Goal: Task Accomplishment & Management: Manage account settings

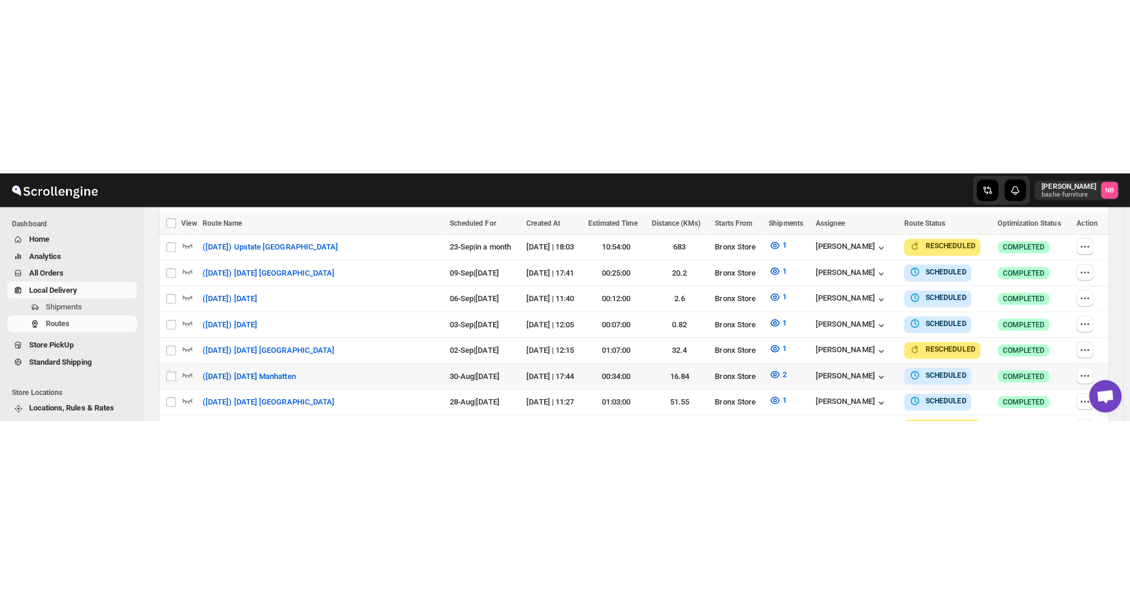
scroll to position [259, 0]
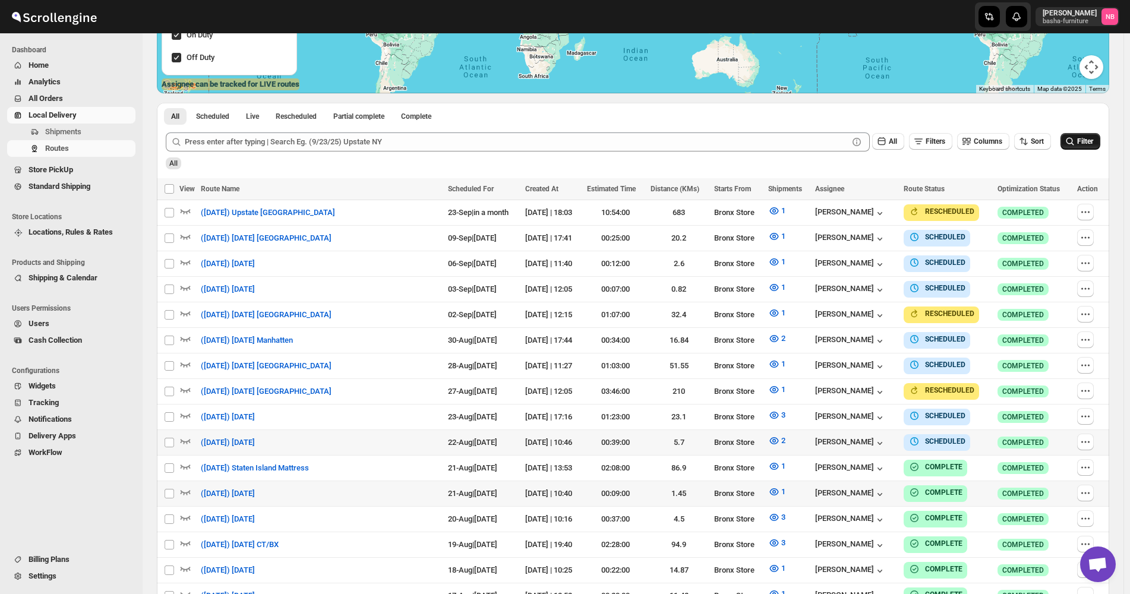
click at [1076, 148] on button "Filter" at bounding box center [1080, 141] width 40 height 17
click at [929, 162] on div "All" at bounding box center [631, 159] width 937 height 20
click at [776, 244] on icon "button" at bounding box center [774, 441] width 12 height 12
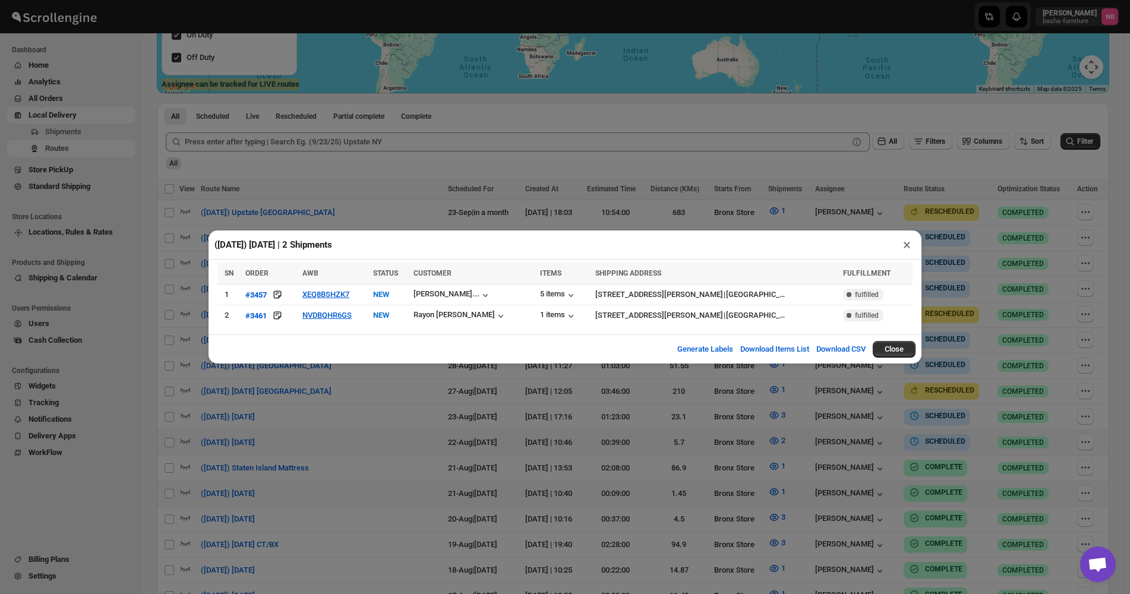
click at [464, 244] on div "([DATE]) [DATE] | 2 Shipments × SN ORDER AWB STATUS CUSTOMER ITEMS SHIPPING ADD…" at bounding box center [565, 297] width 1130 height 594
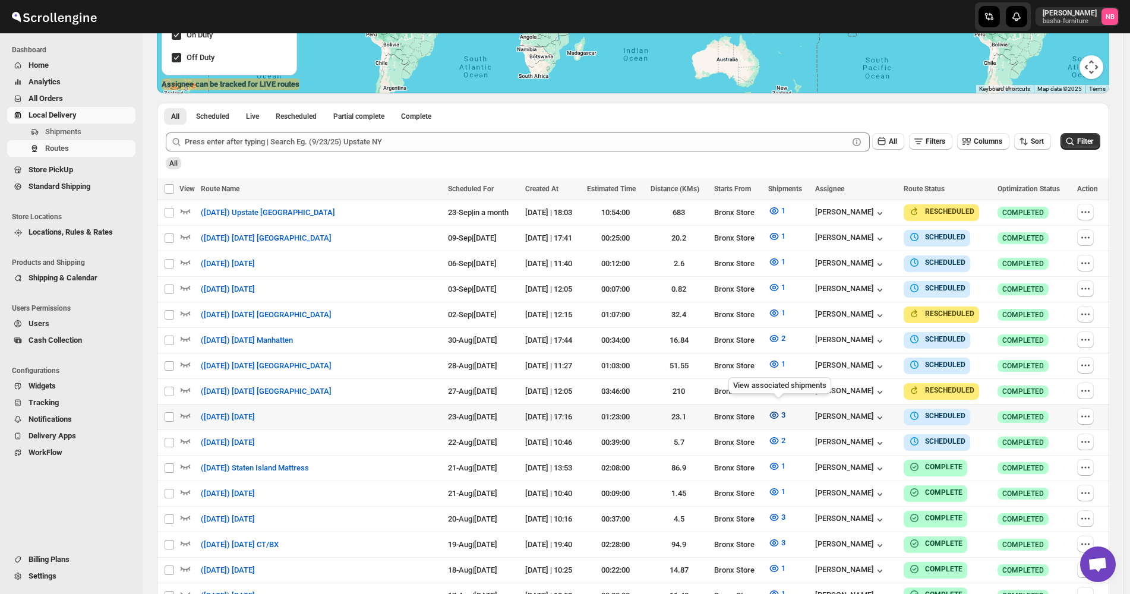
click at [784, 244] on button "3" at bounding box center [776, 415] width 31 height 19
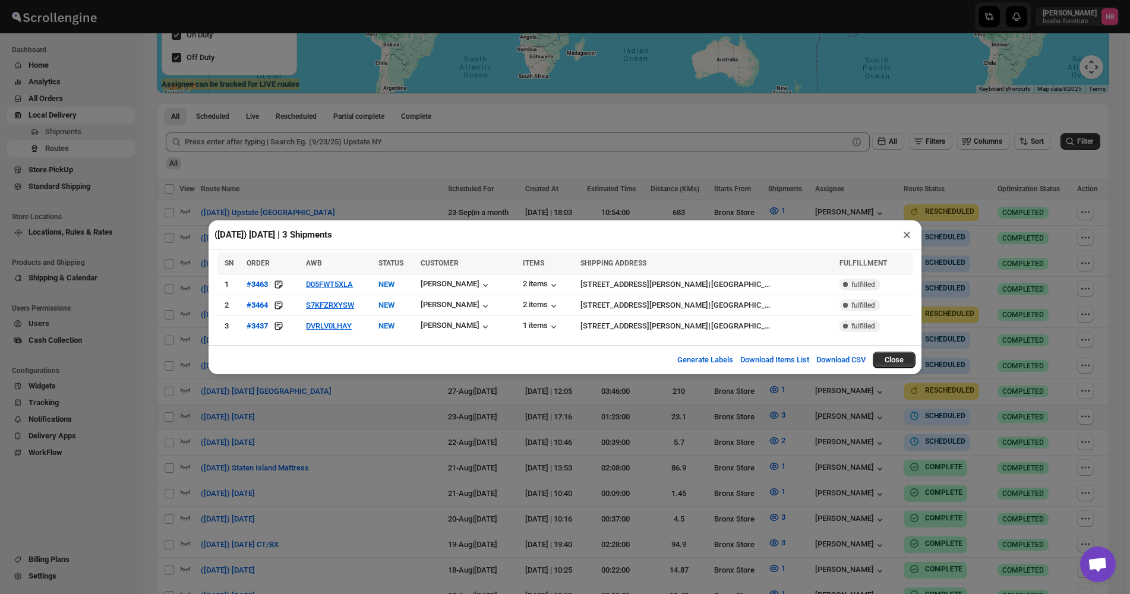
click at [300, 244] on div "([DATE]) [DATE] | 3 Shipments × SN ORDER AWB STATUS CUSTOMER ITEMS SHIPPING ADD…" at bounding box center [565, 297] width 1130 height 594
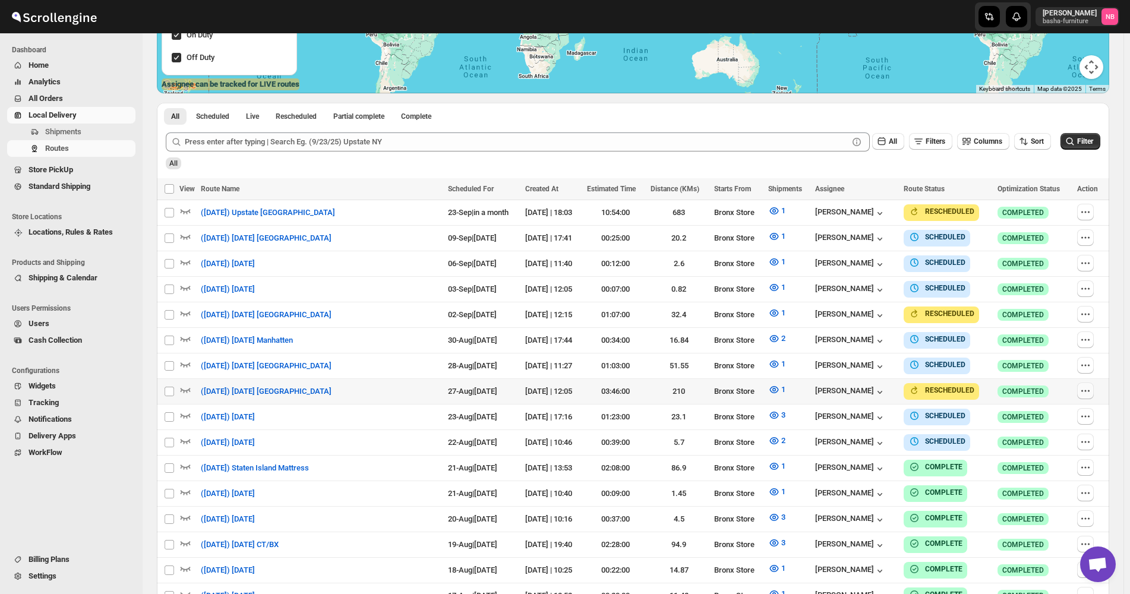
click at [1086, 244] on icon "button" at bounding box center [1085, 391] width 12 height 12
checkbox input "true"
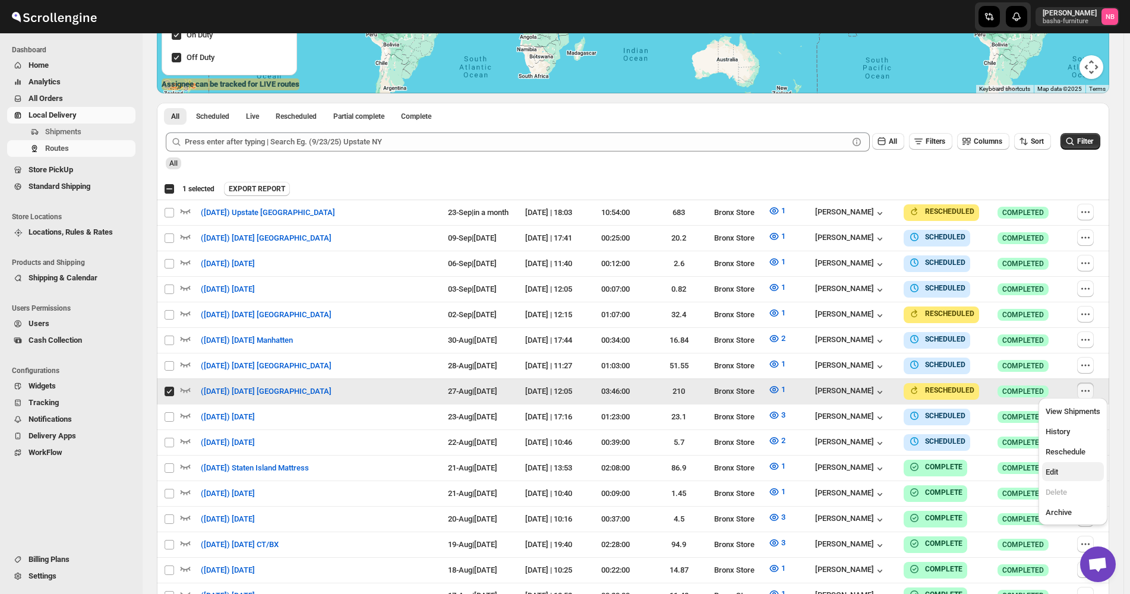
click at [1052, 244] on span "Edit" at bounding box center [1051, 471] width 12 height 9
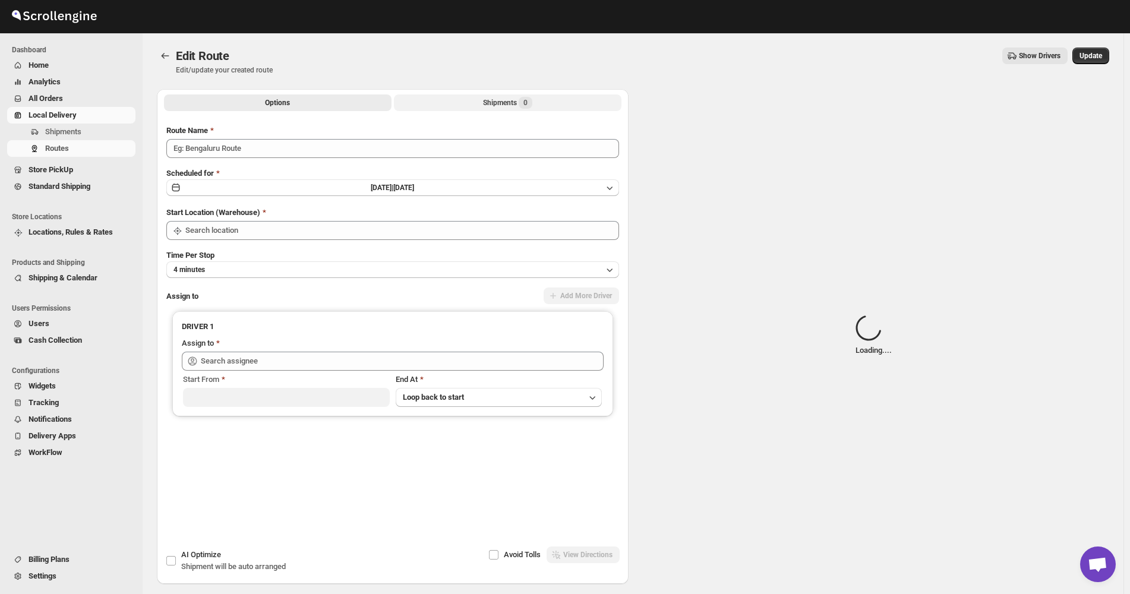
type input "([DATE]) [DATE] [GEOGRAPHIC_DATA]"
type input "Bronx Store"
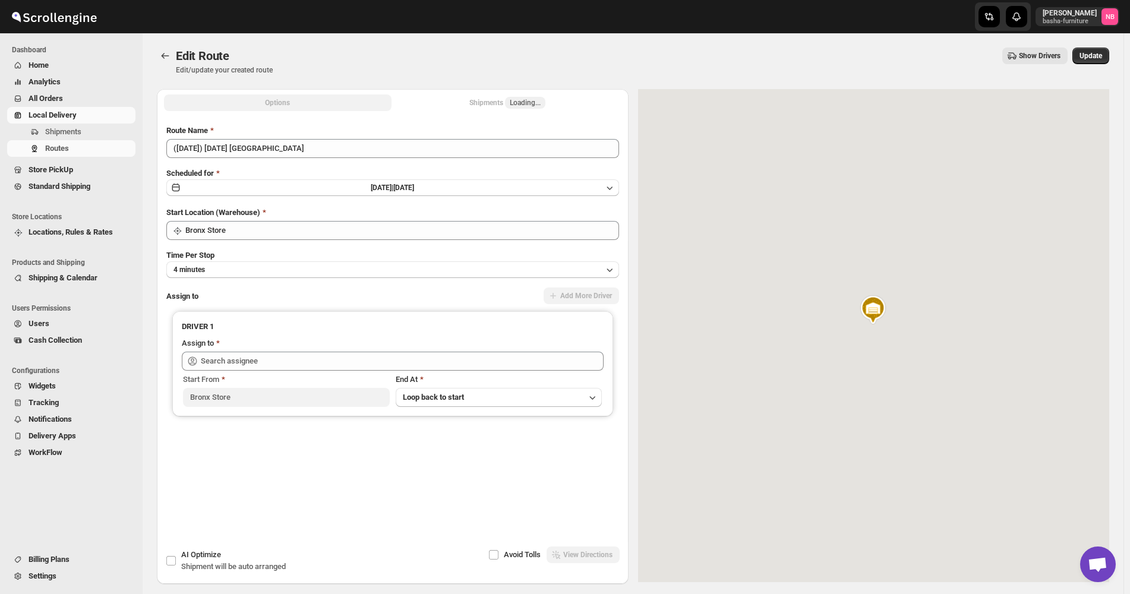
type input "[PERSON_NAME] ([EMAIL_ADDRESS][DOMAIN_NAME])"
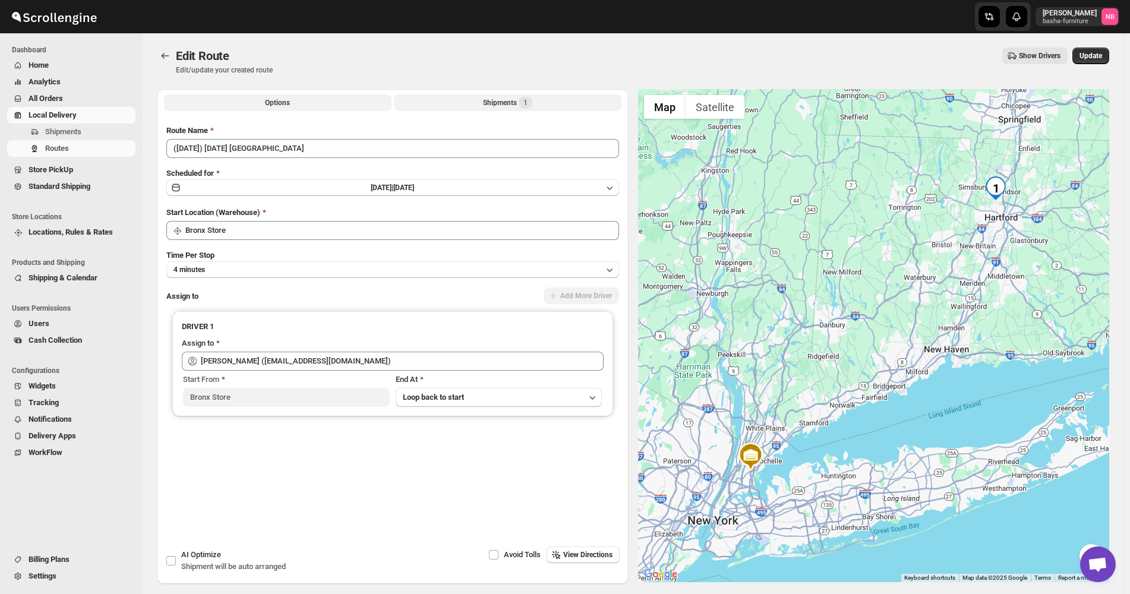
click at [472, 101] on button "Shipments 1" at bounding box center [507, 102] width 227 height 17
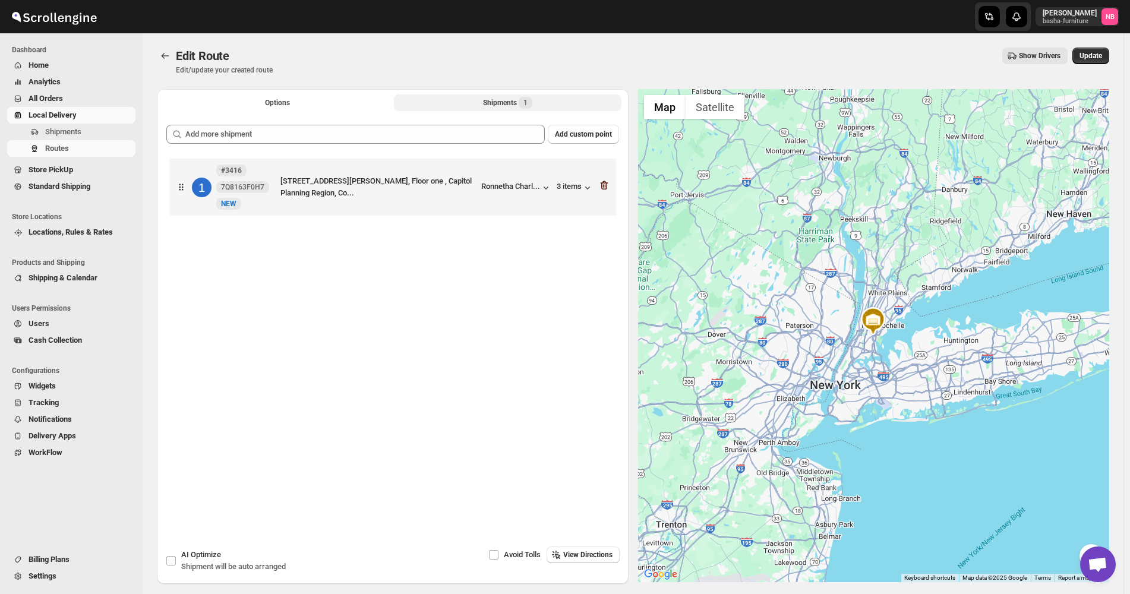
click at [605, 181] on icon "button" at bounding box center [604, 185] width 12 height 12
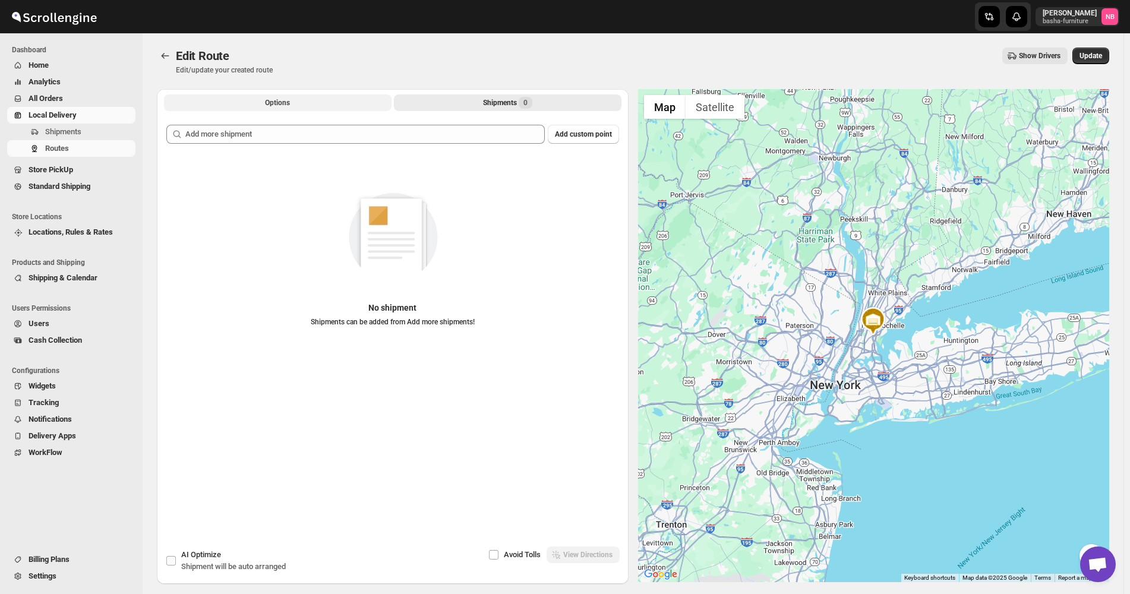
click at [316, 98] on button "Options" at bounding box center [277, 102] width 227 height 17
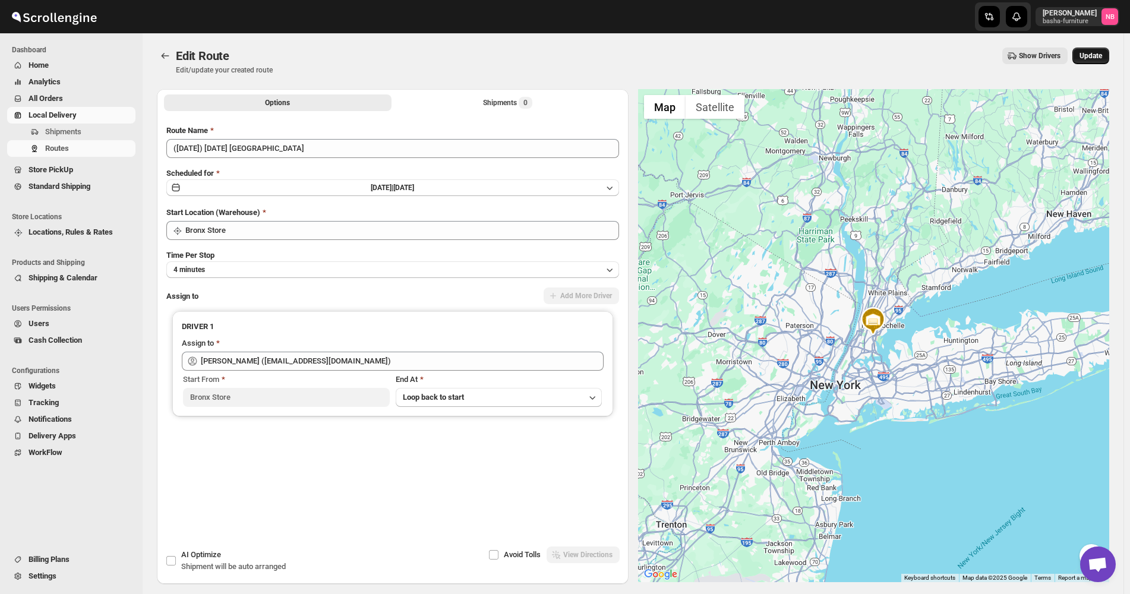
click at [1085, 48] on button "Update" at bounding box center [1090, 56] width 37 height 17
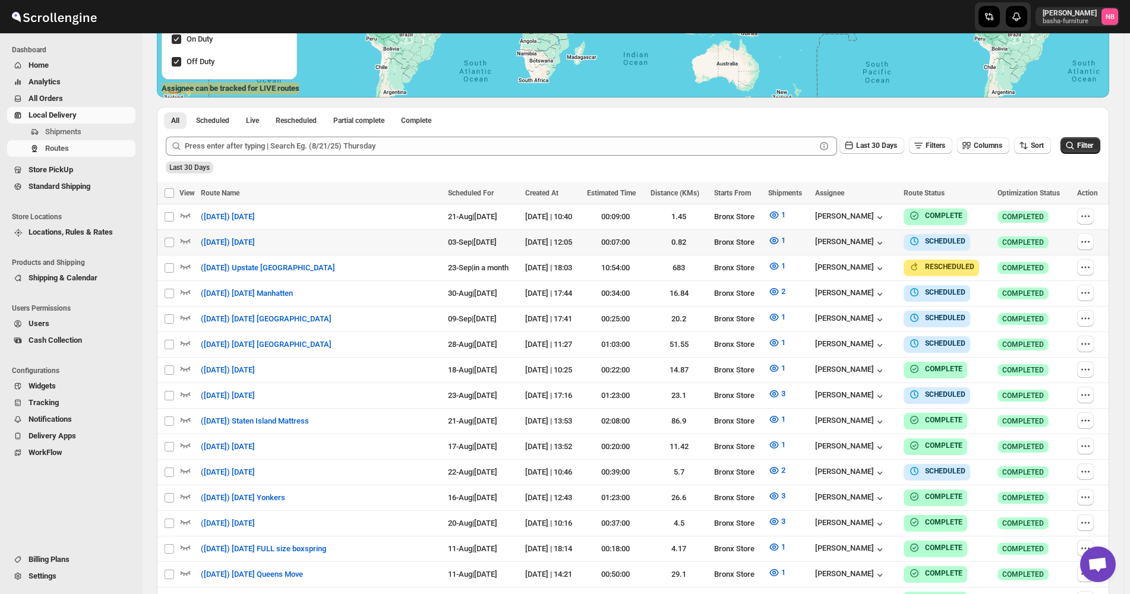
scroll to position [309, 0]
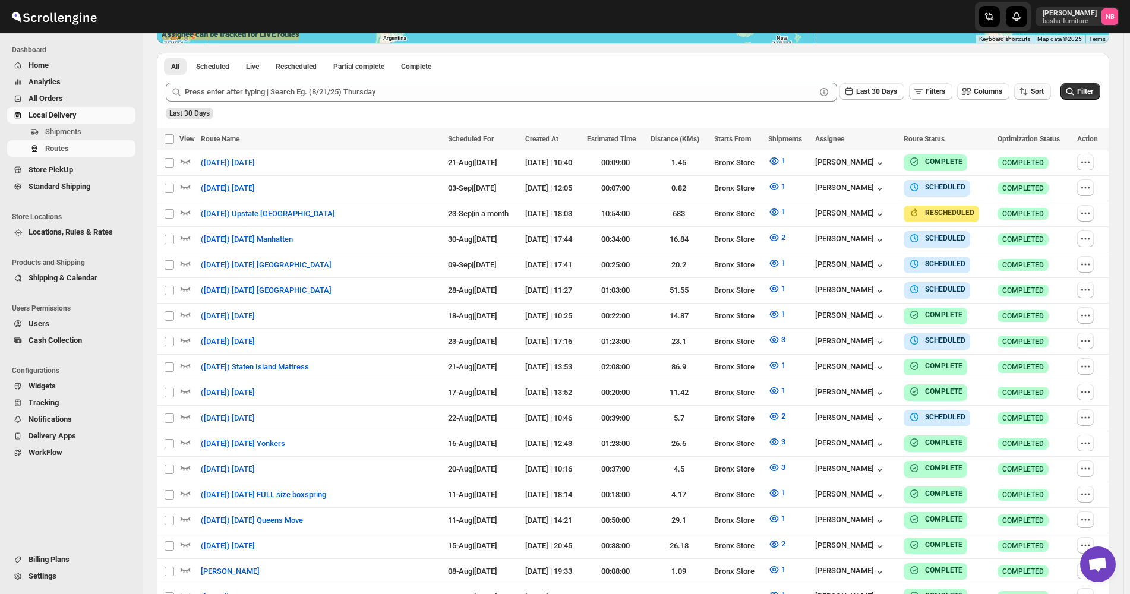
click at [1036, 94] on span "Sort" at bounding box center [1036, 91] width 13 height 8
click at [1033, 158] on div "Due Date" at bounding box center [1018, 156] width 31 height 12
click at [875, 92] on span "Last 30 Days" at bounding box center [876, 91] width 41 height 8
click at [878, 239] on button "All" at bounding box center [877, 241] width 68 height 19
click at [1065, 90] on button "Filter" at bounding box center [1080, 91] width 40 height 17
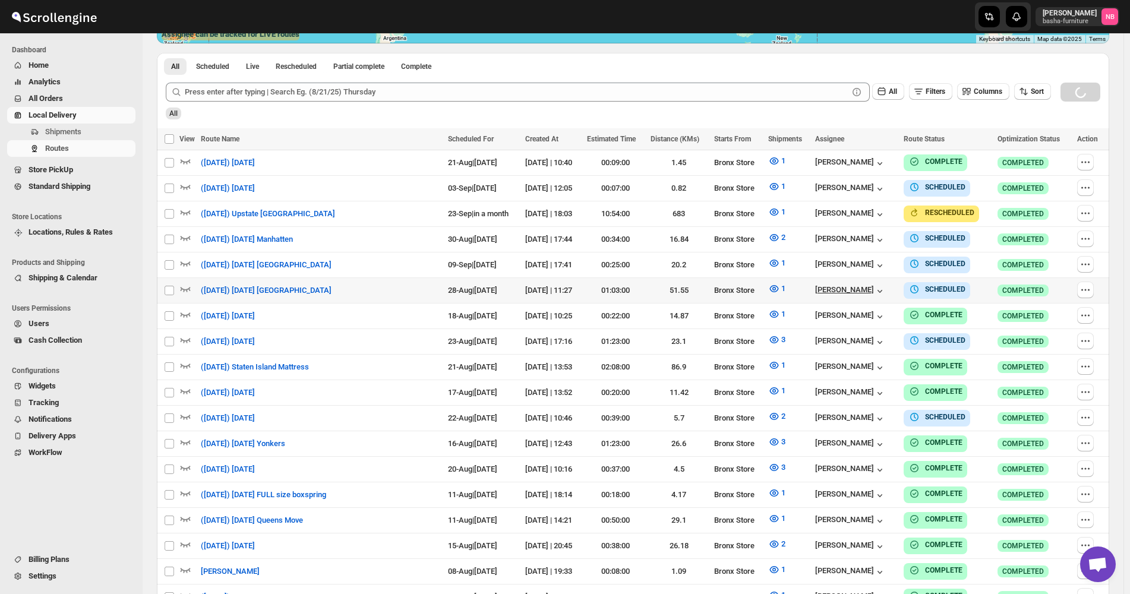
scroll to position [204, 0]
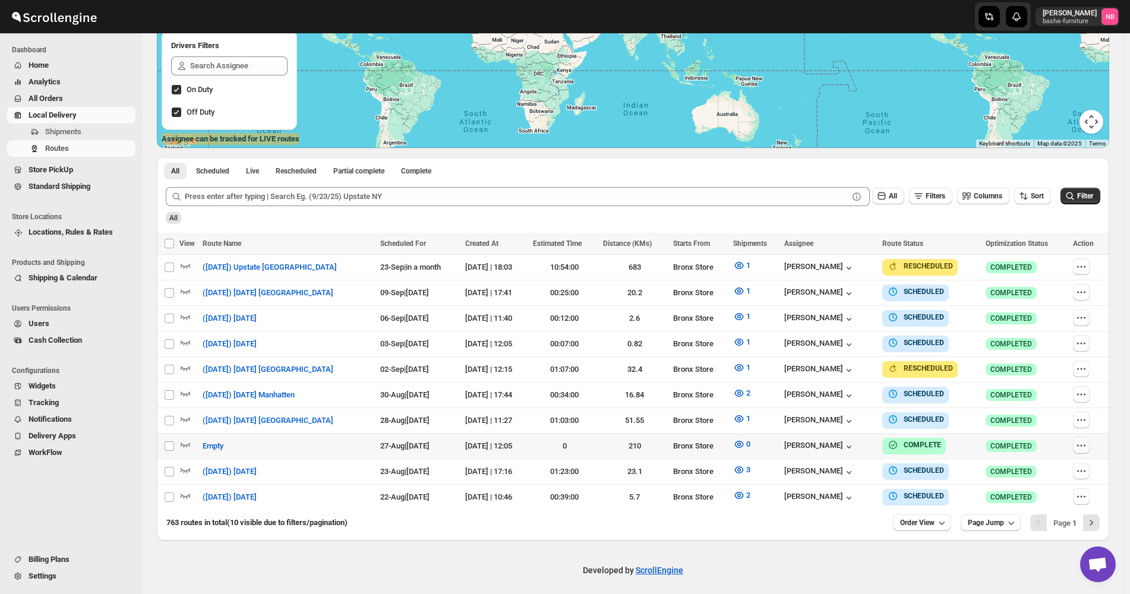
click at [1087, 244] on icon "button" at bounding box center [1081, 445] width 12 height 12
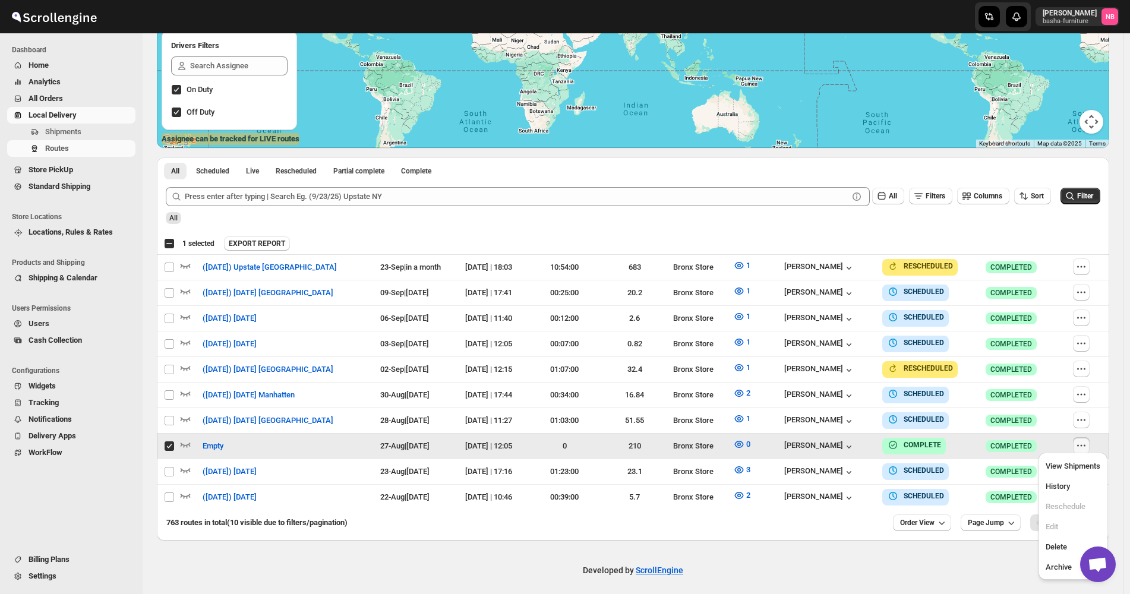
click at [1062, 244] on button "Delete" at bounding box center [1073, 546] width 62 height 19
checkbox input "false"
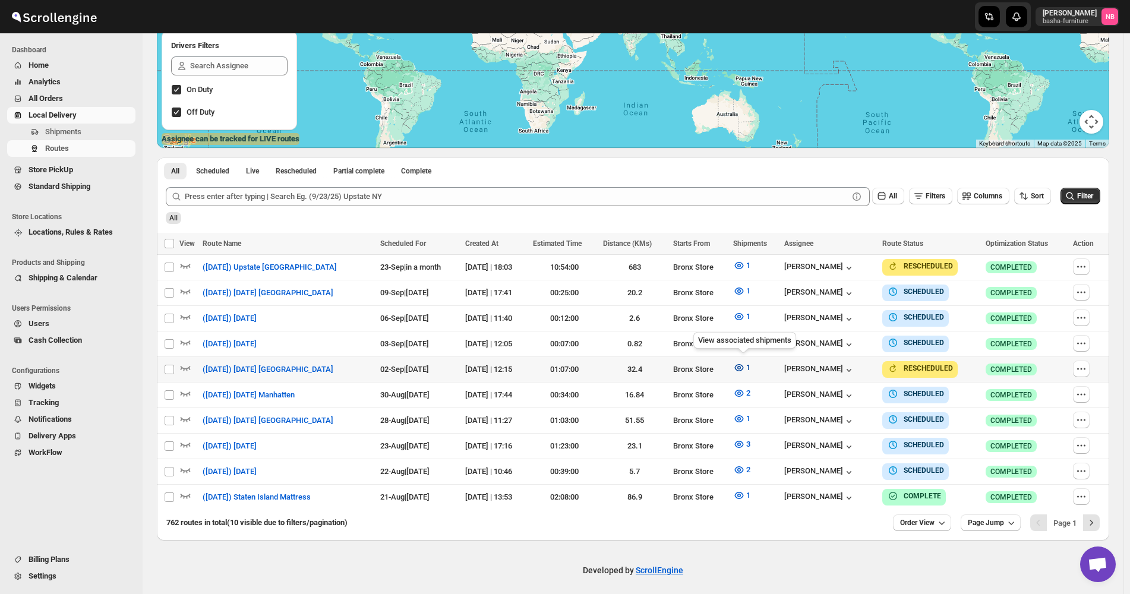
click at [756, 244] on button "1" at bounding box center [741, 367] width 31 height 19
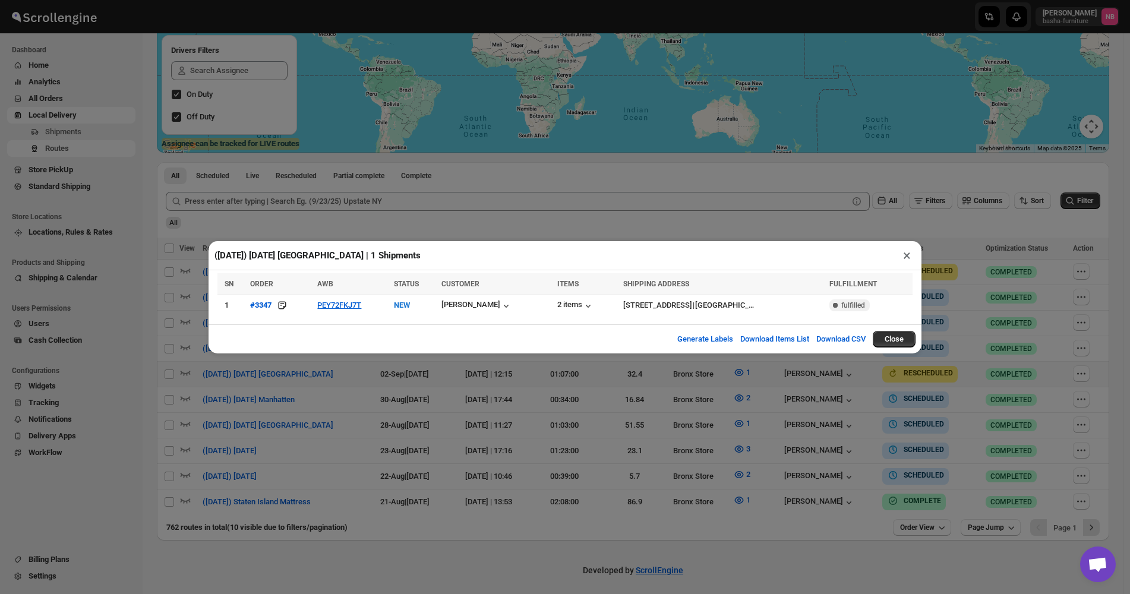
drag, startPoint x: 355, startPoint y: 436, endPoint x: 381, endPoint y: 432, distance: 27.0
click at [358, 244] on div "([DATE]) [DATE] [GEOGRAPHIC_DATA] | 1 Shipments × SN ORDER AWB STATUS CUSTOMER …" at bounding box center [565, 297] width 1130 height 594
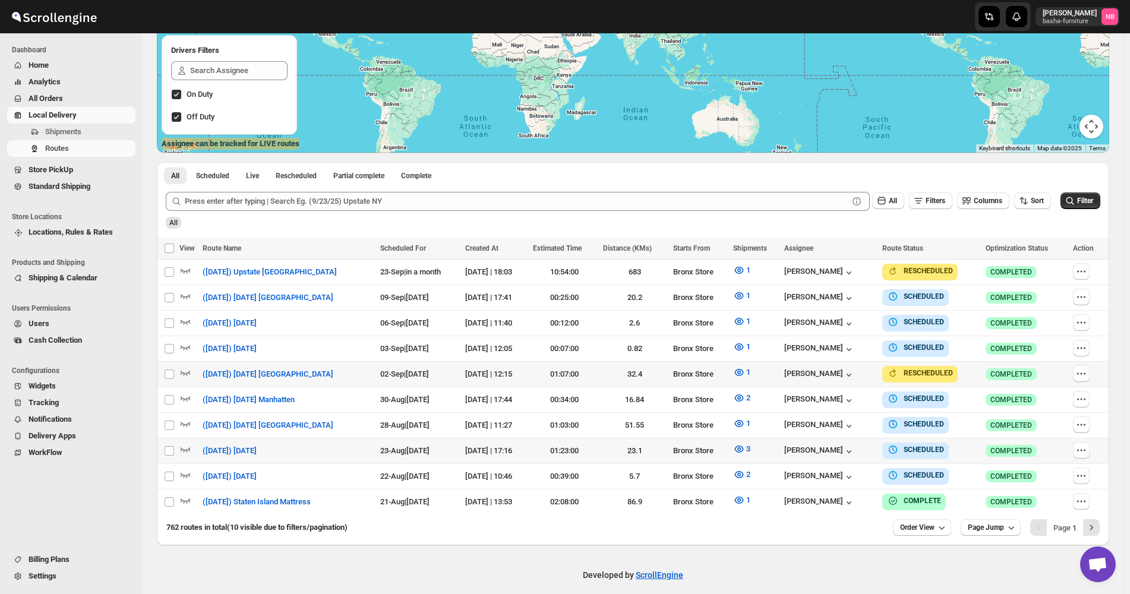
scroll to position [204, 0]
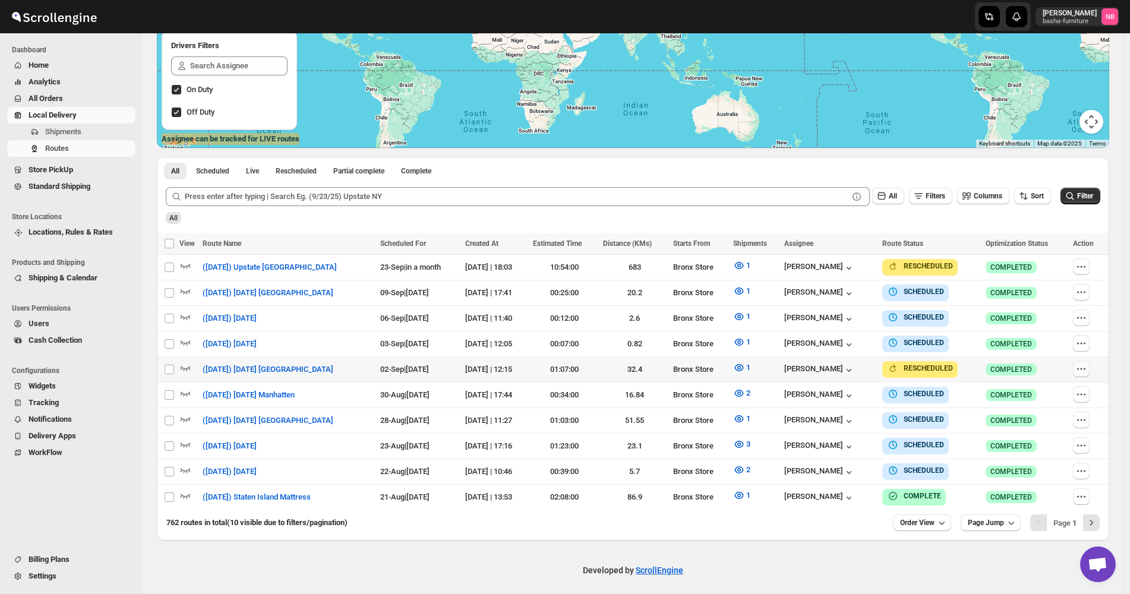
click at [1087, 244] on icon "button" at bounding box center [1081, 369] width 12 height 12
checkbox input "true"
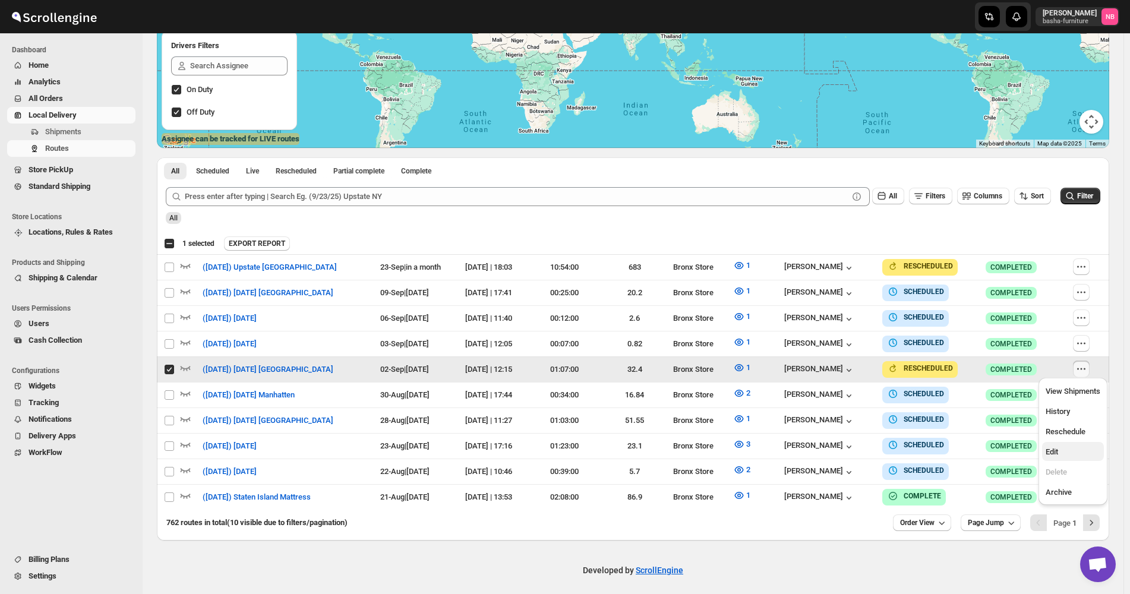
click at [1068, 244] on span "Edit" at bounding box center [1072, 452] width 55 height 12
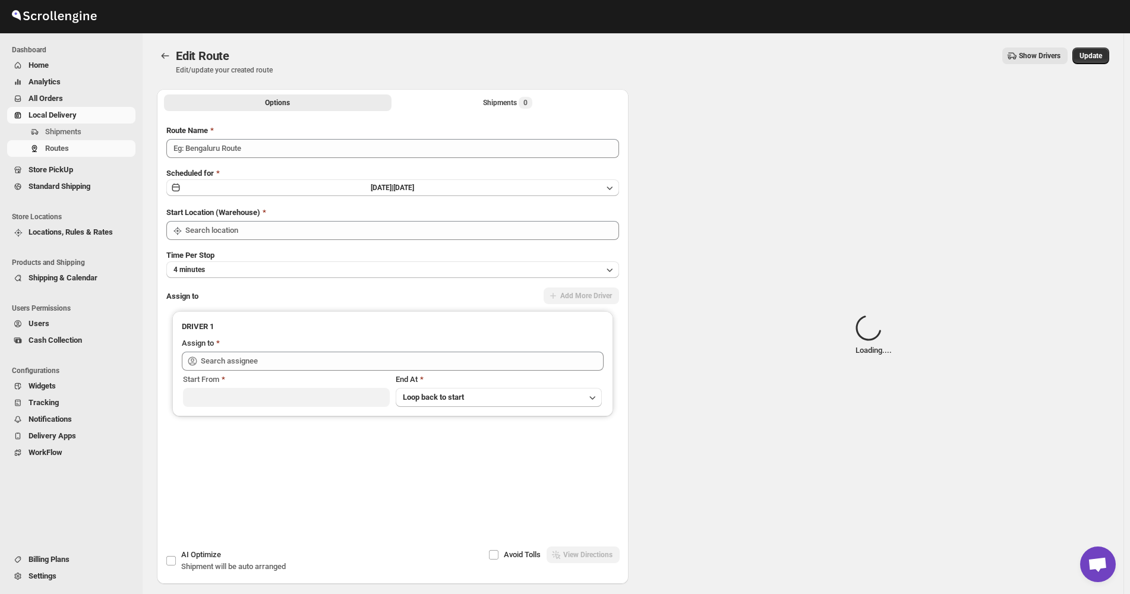
type input "([DATE]) [DATE] [GEOGRAPHIC_DATA]"
type input "[PERSON_NAME] ([EMAIL_ADDRESS][DOMAIN_NAME])"
type input "Bronx Store"
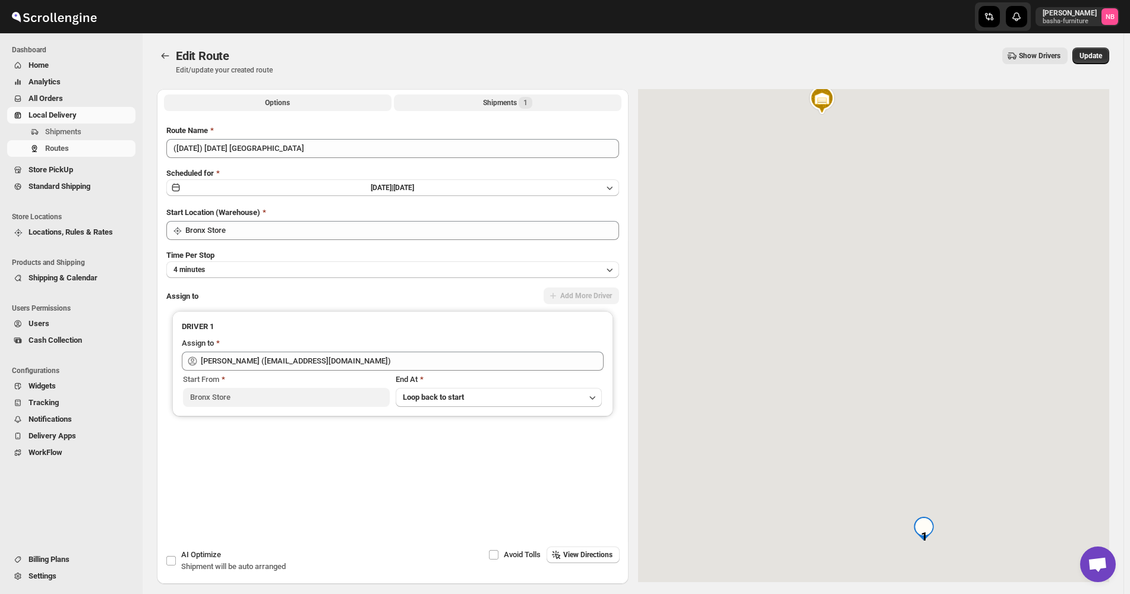
click at [506, 102] on div "Shipments 1" at bounding box center [507, 103] width 49 height 12
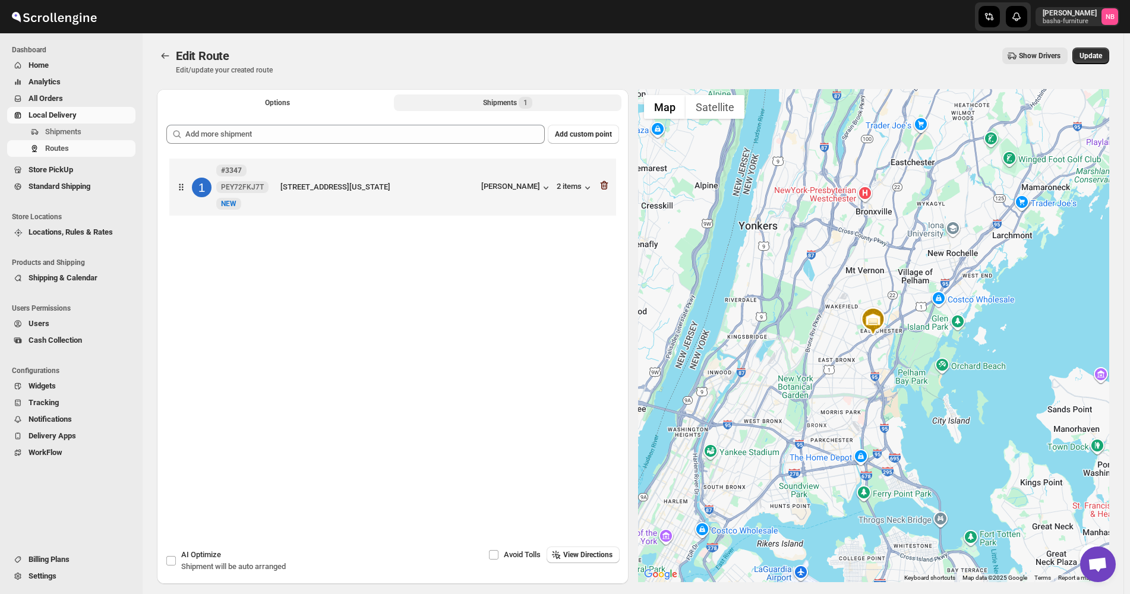
click at [610, 186] on icon "button" at bounding box center [604, 185] width 12 height 12
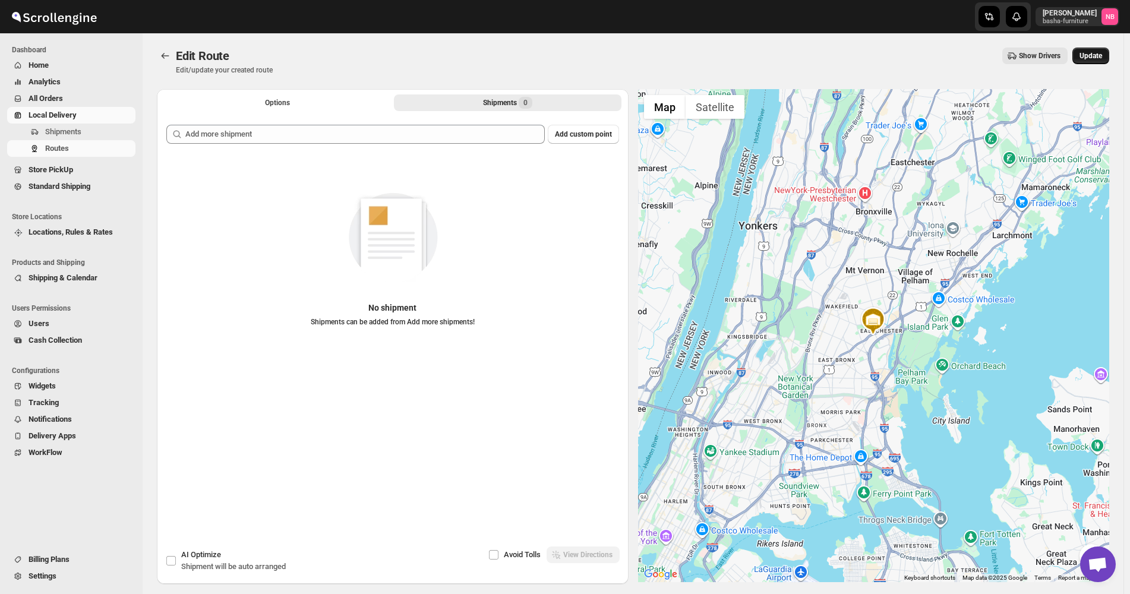
click at [1080, 59] on button "Update" at bounding box center [1090, 56] width 37 height 17
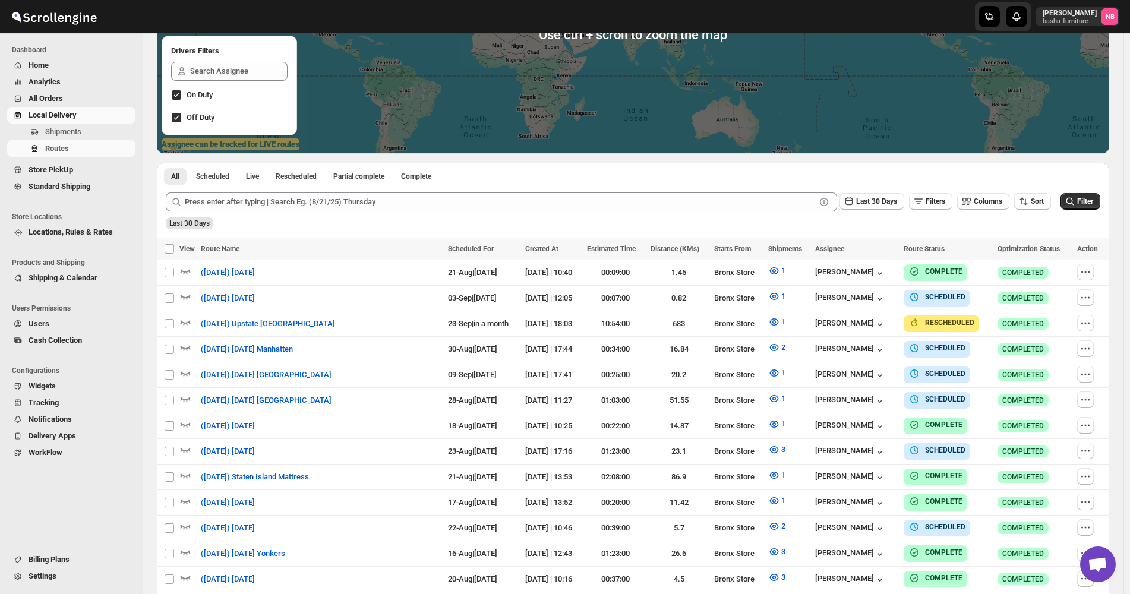
scroll to position [238, 0]
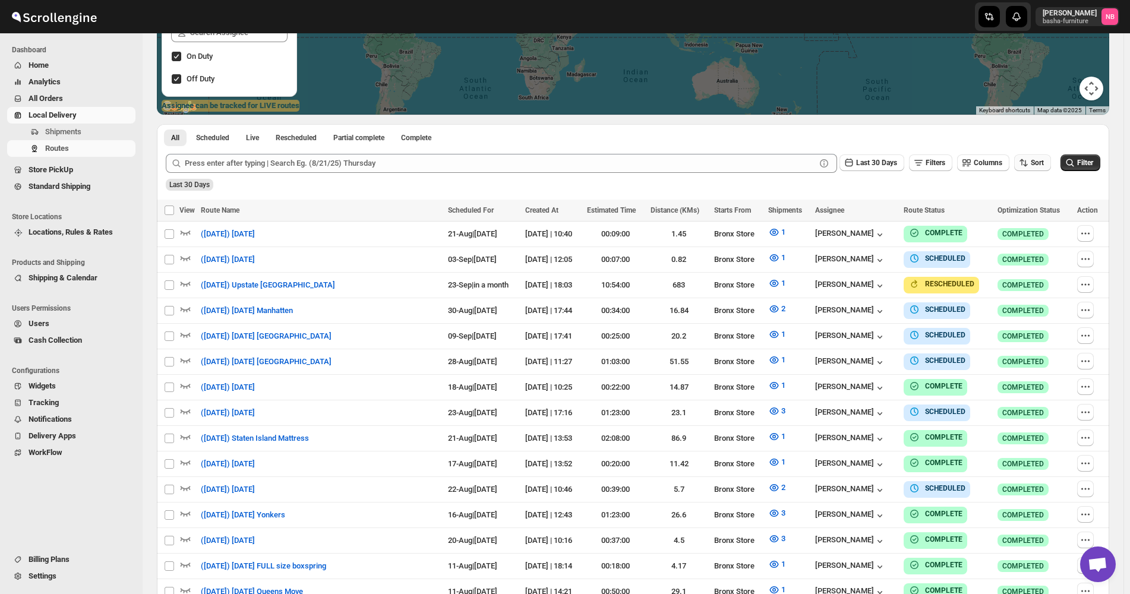
click at [1029, 168] on icon "button" at bounding box center [1023, 163] width 12 height 12
click at [1034, 221] on div "Due Date" at bounding box center [1018, 227] width 31 height 12
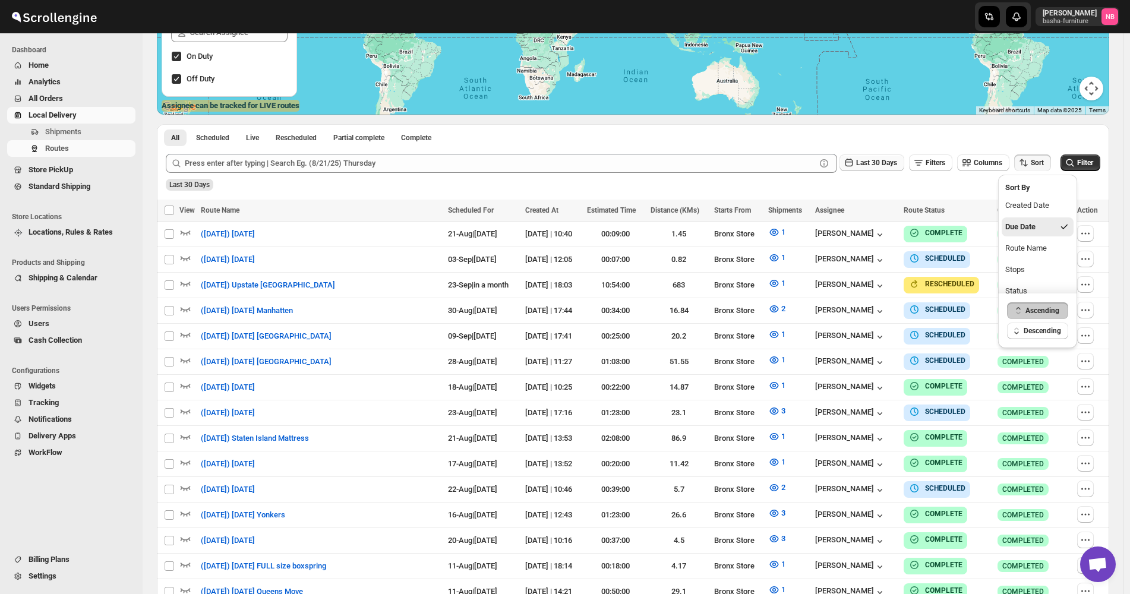
click at [865, 166] on span "Last 30 Days" at bounding box center [876, 163] width 41 height 8
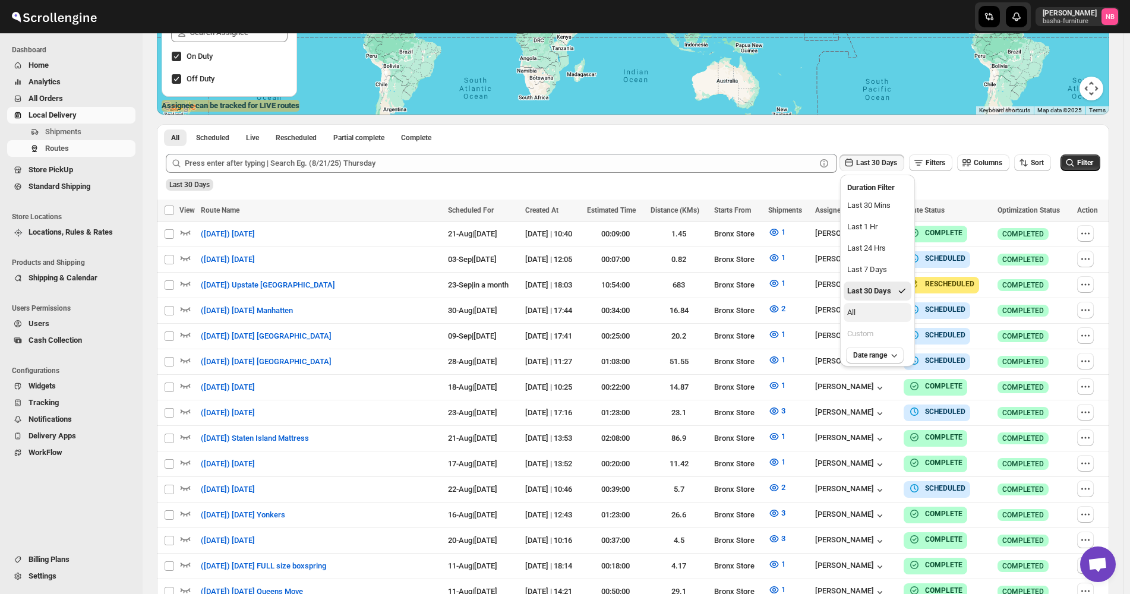
drag, startPoint x: 867, startPoint y: 311, endPoint x: 977, endPoint y: 280, distance: 114.9
click at [867, 244] on button "All" at bounding box center [877, 312] width 68 height 19
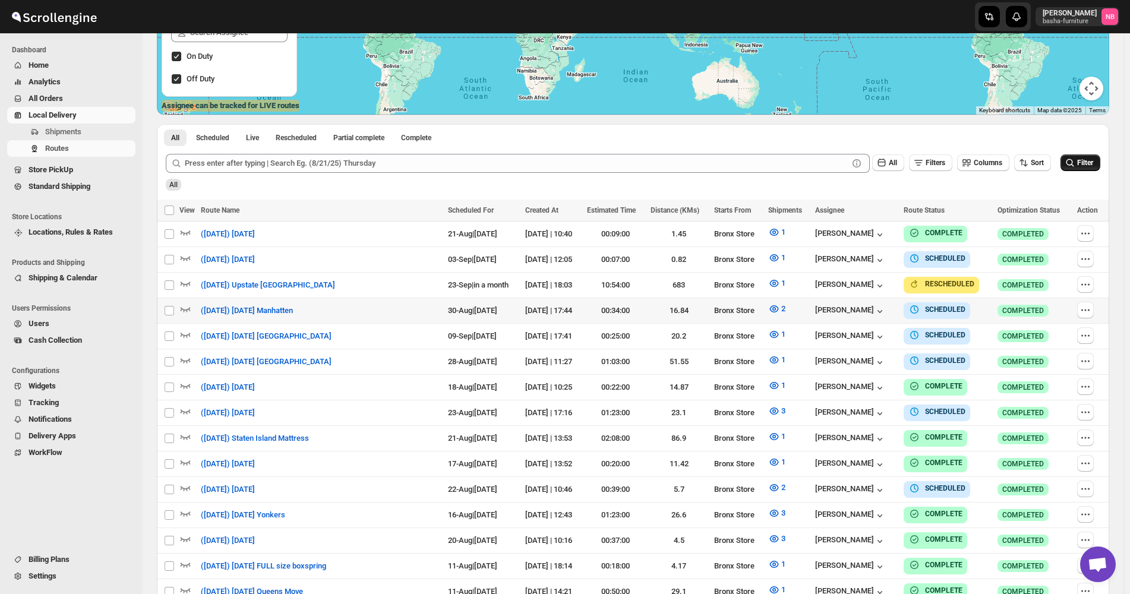
click at [1071, 159] on icon "submit" at bounding box center [1070, 163] width 12 height 12
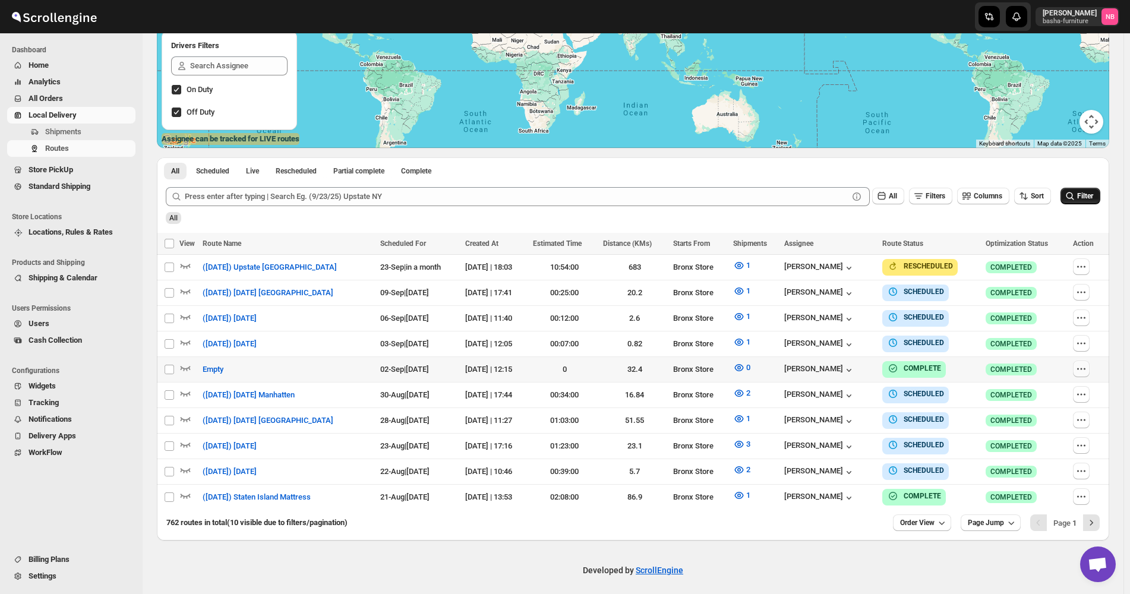
click at [1087, 244] on icon "button" at bounding box center [1081, 369] width 12 height 12
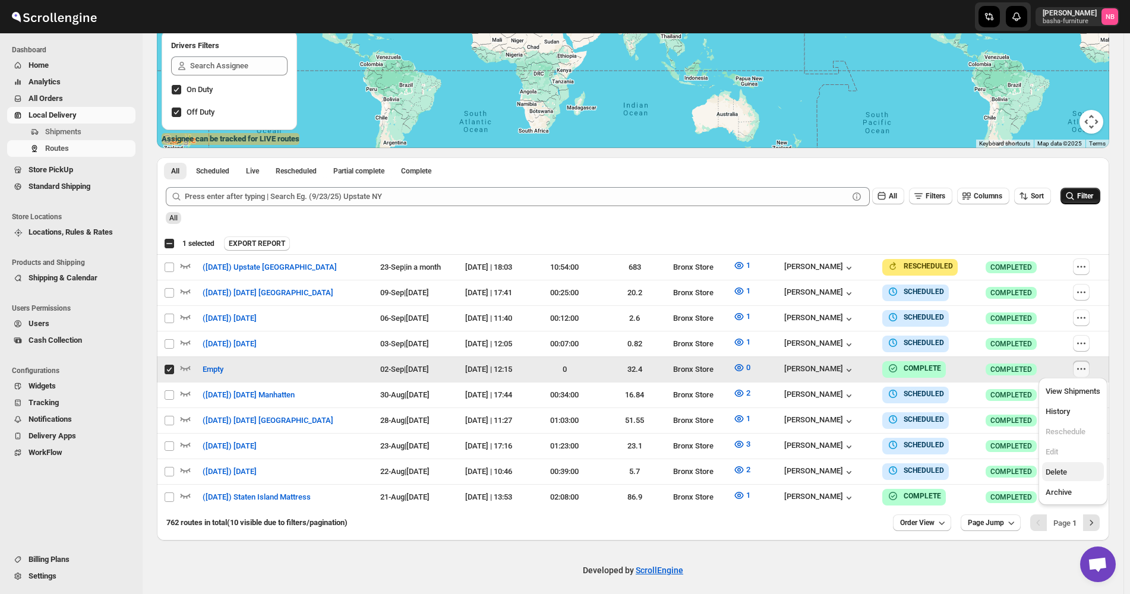
click at [1067, 244] on span "Delete" at bounding box center [1072, 472] width 55 height 12
checkbox input "false"
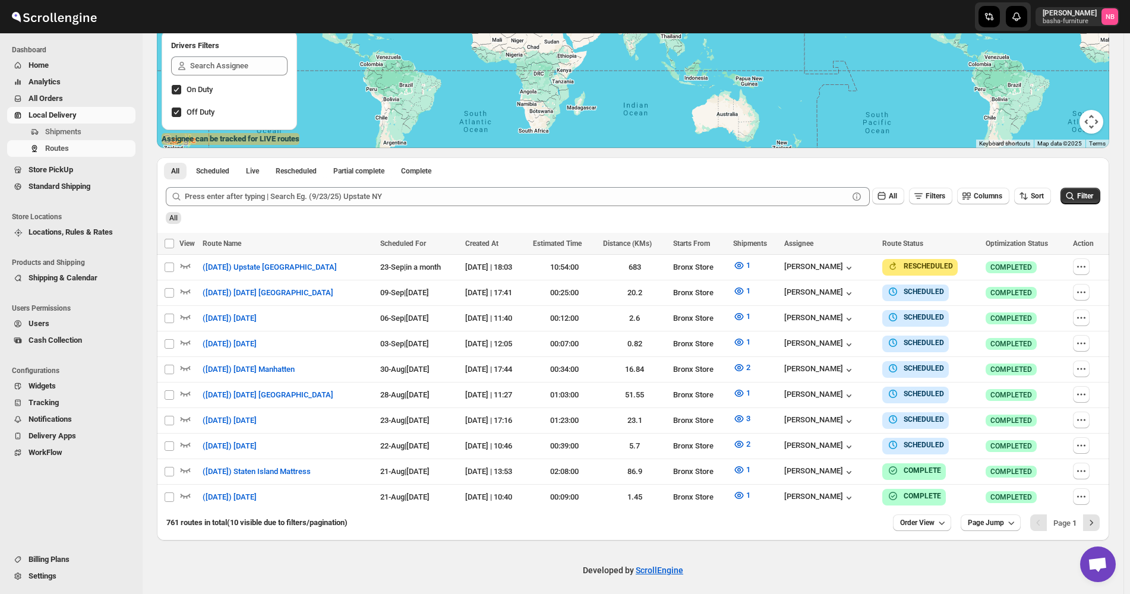
click at [761, 227] on div "Submit All Filters Columns Sort Filter All" at bounding box center [633, 205] width 952 height 55
click at [58, 102] on span "All Orders" at bounding box center [46, 98] width 34 height 9
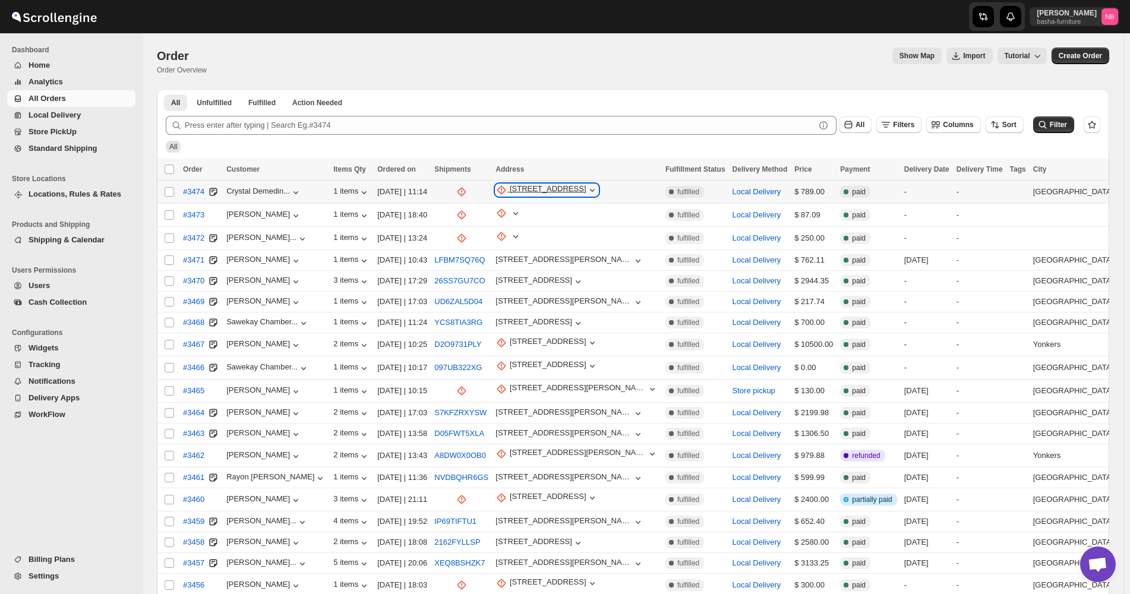
click at [555, 185] on div "[STREET_ADDRESS]" at bounding box center [548, 190] width 77 height 12
click at [557, 255] on span "Update manually" at bounding box center [545, 253] width 58 height 9
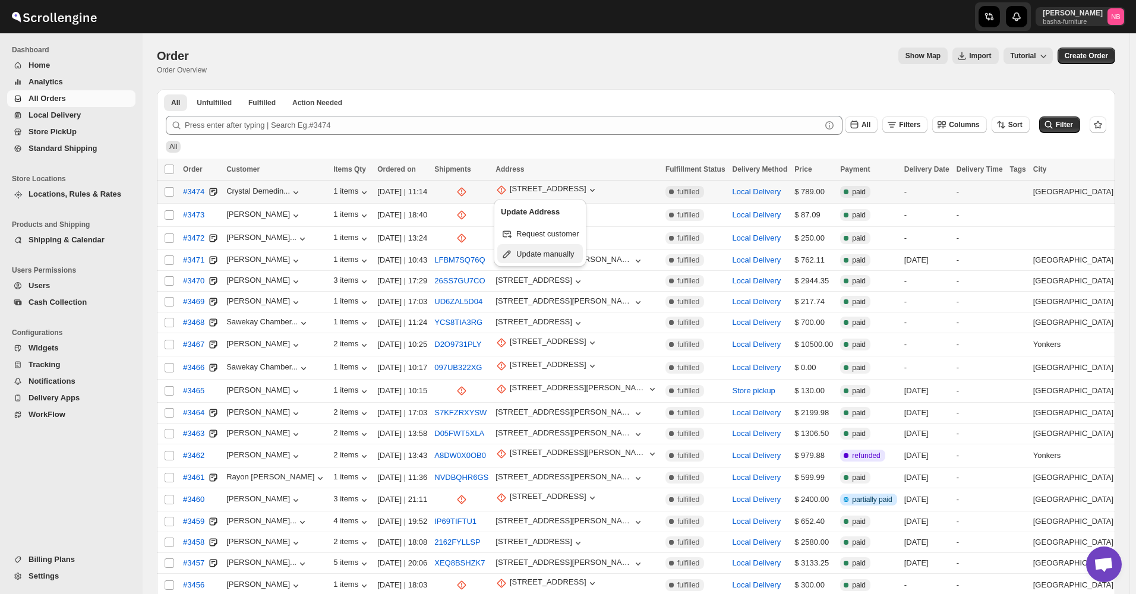
select select "US"
select select "New York"
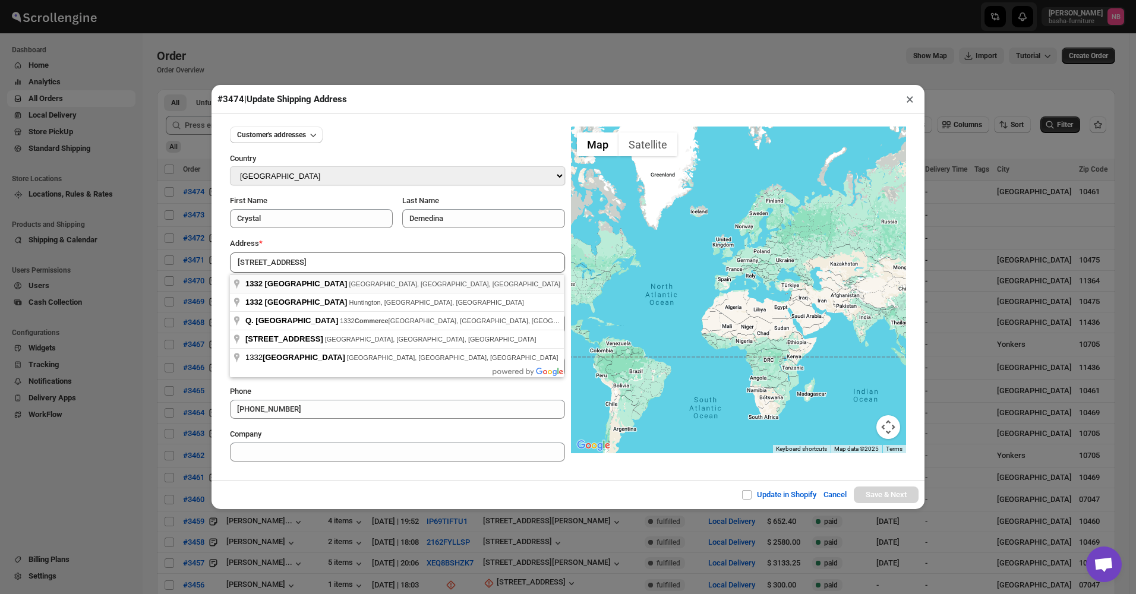
type input "1332 Commerce Avenue, The Bronx, NY, USA"
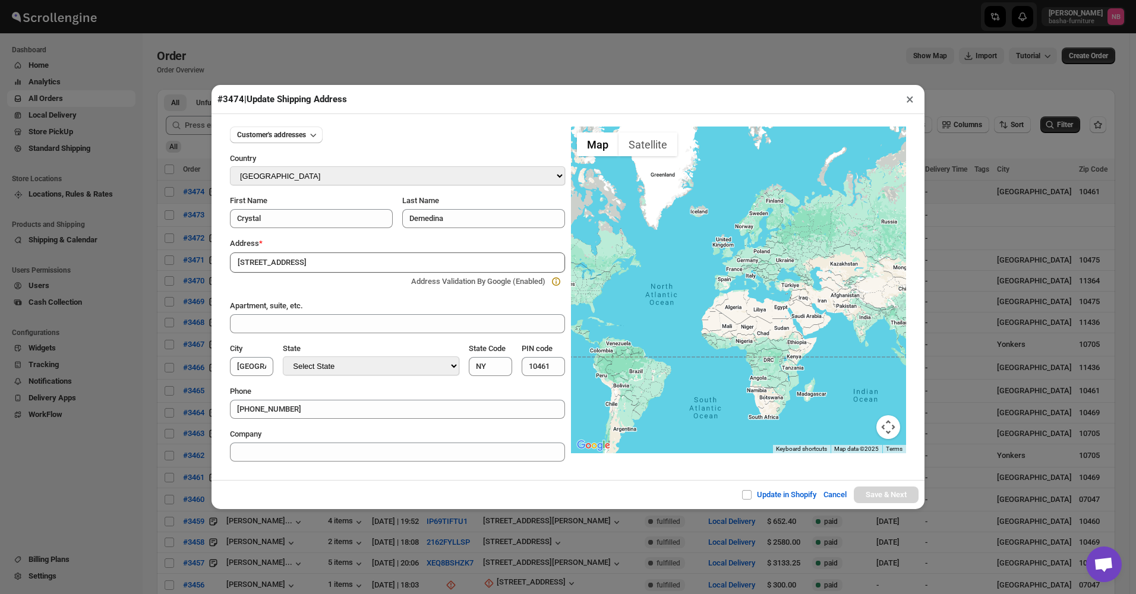
type input "[GEOGRAPHIC_DATA]"
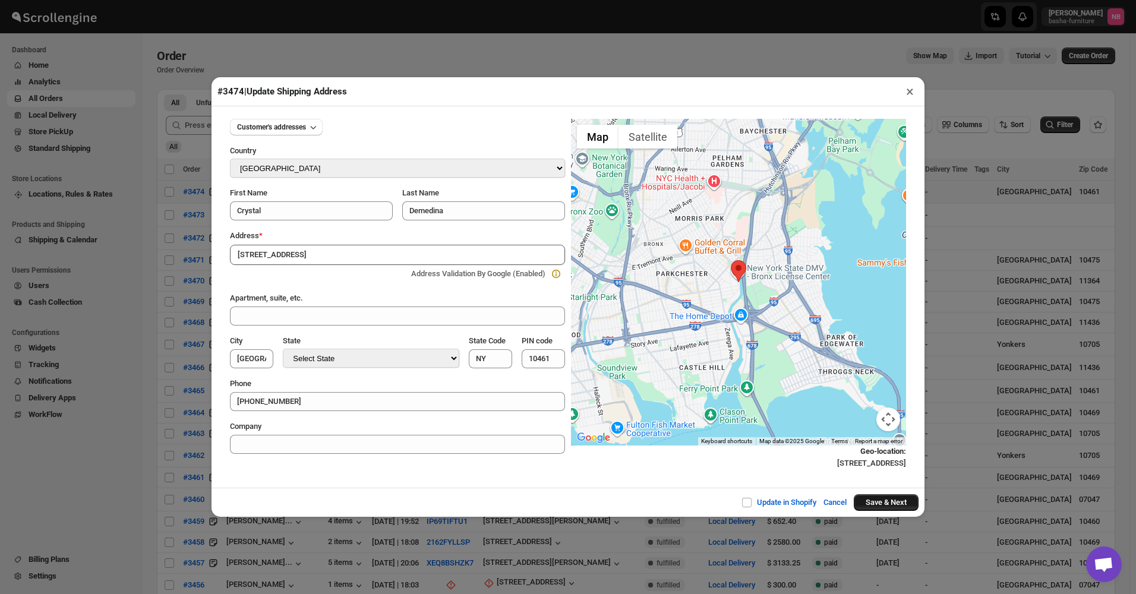
click at [865, 499] on button "Save & Next" at bounding box center [885, 502] width 65 height 17
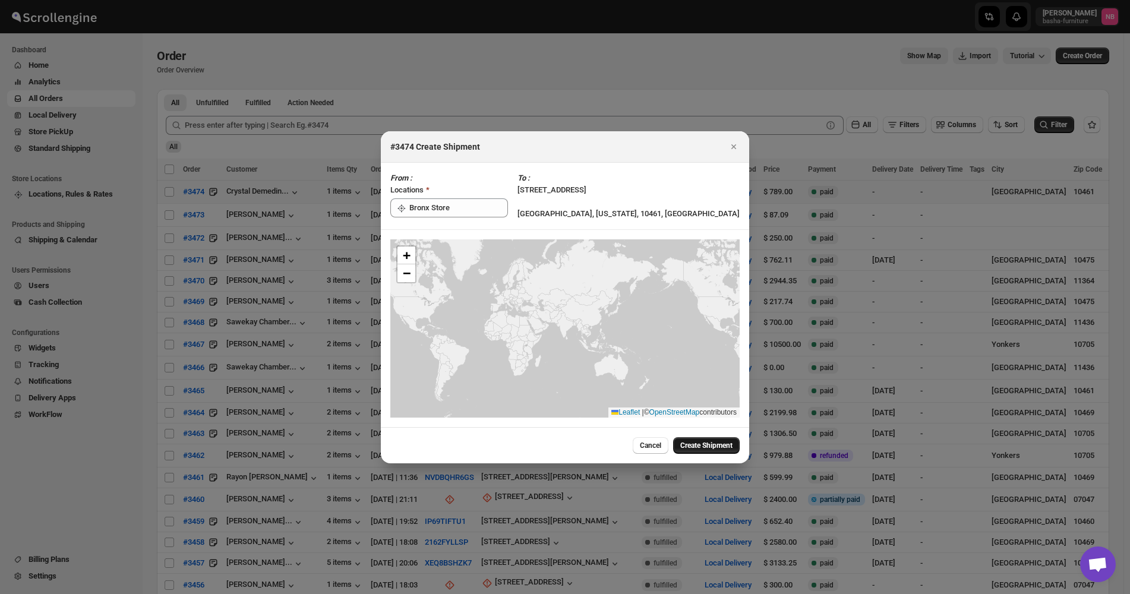
click at [706, 445] on span "Create Shipment" at bounding box center [706, 446] width 52 height 10
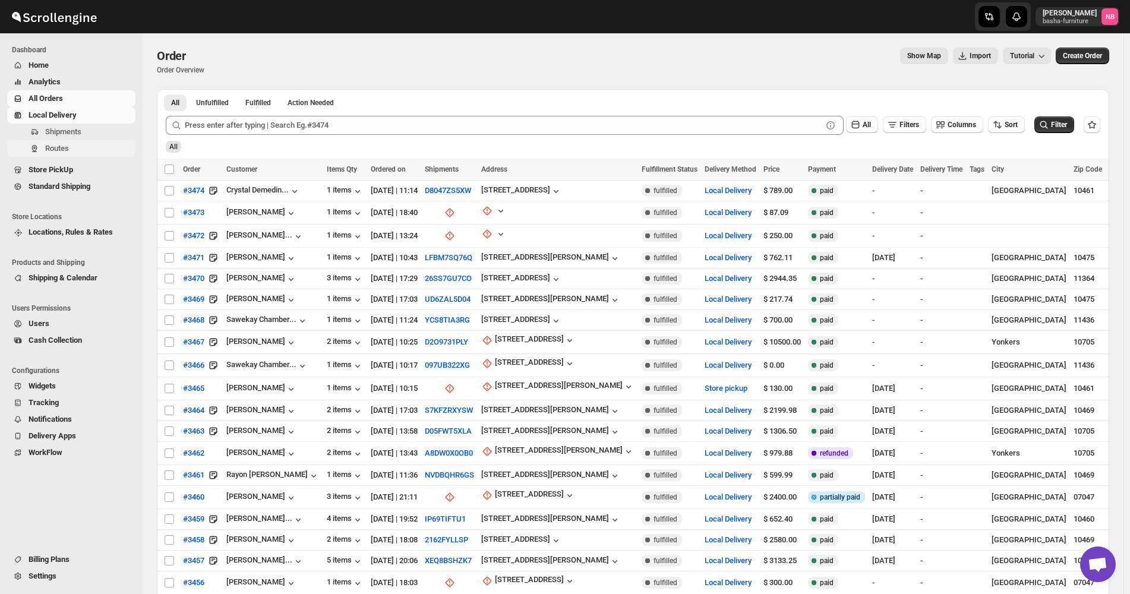
click at [66, 153] on span "Routes" at bounding box center [57, 148] width 24 height 9
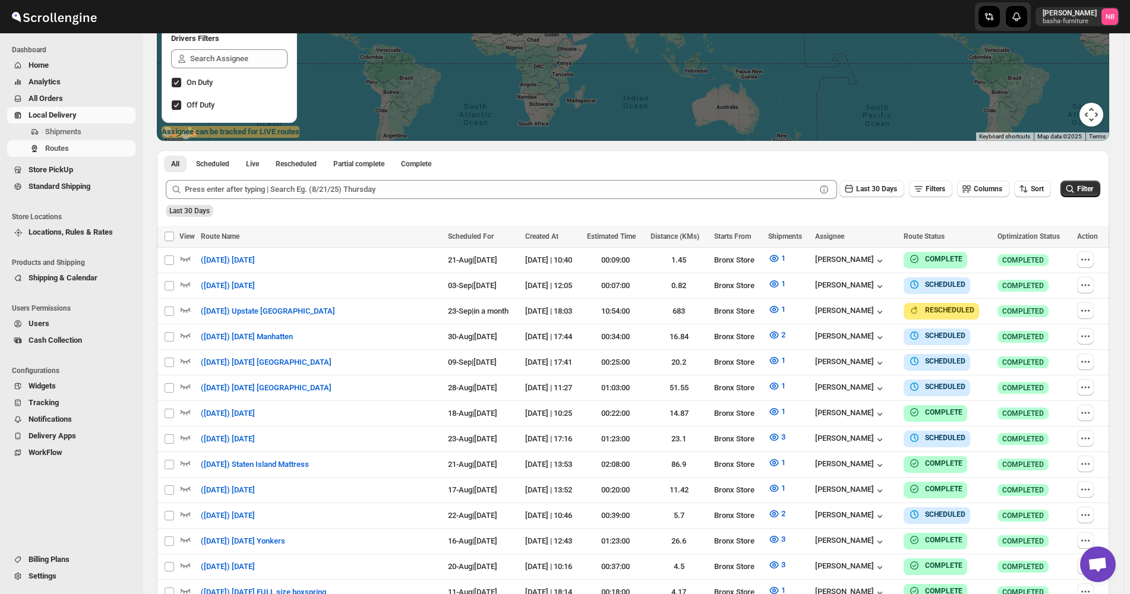
scroll to position [238, 0]
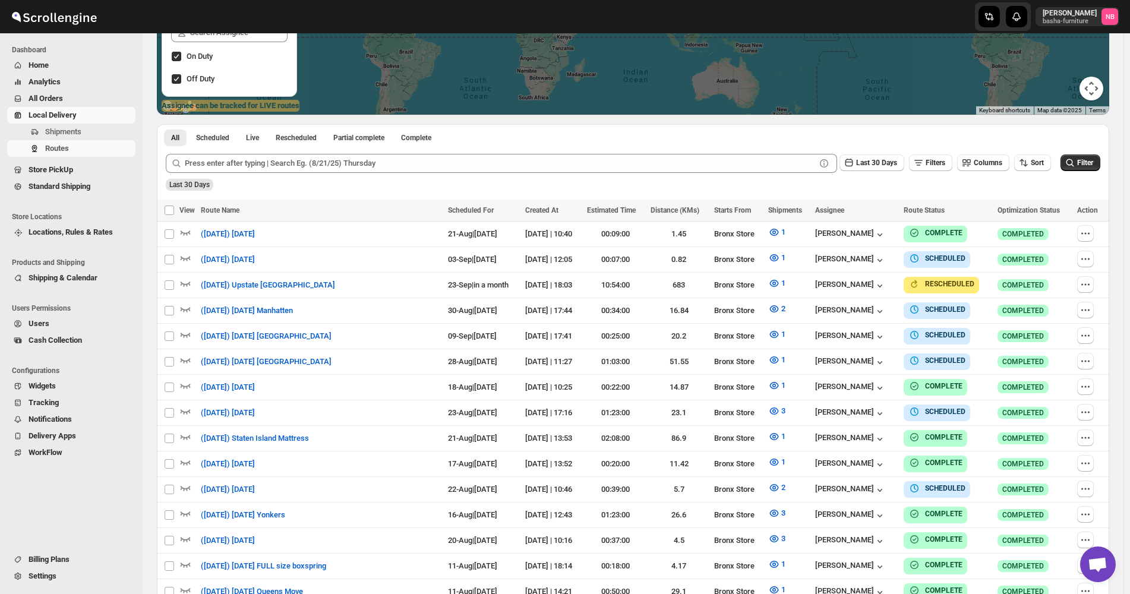
drag, startPoint x: 1036, startPoint y: 152, endPoint x: 1039, endPoint y: 178, distance: 25.6
click at [1037, 150] on div "Last 30 Days Filters Columns Sort" at bounding box center [942, 161] width 216 height 23
click at [1035, 175] on div "Last 30 Days" at bounding box center [631, 180] width 937 height 20
click at [1035, 172] on div "Sort" at bounding box center [1032, 163] width 37 height 18
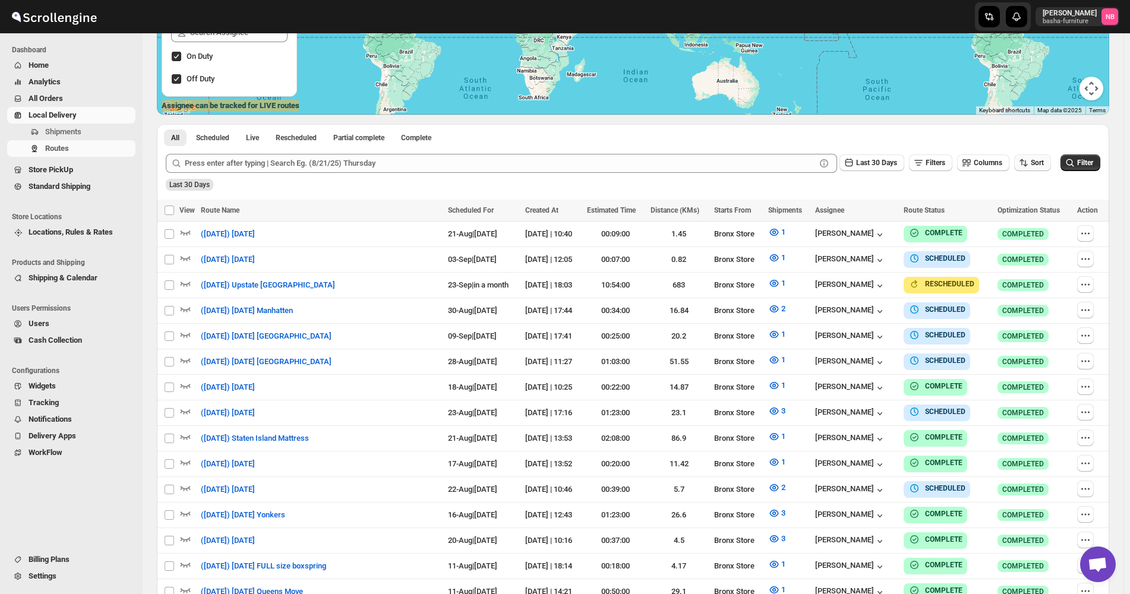
click at [1035, 168] on button "Sort" at bounding box center [1032, 162] width 37 height 17
drag, startPoint x: 1030, startPoint y: 222, endPoint x: 1007, endPoint y: 213, distance: 25.2
click at [1030, 221] on div "Due Date" at bounding box center [1018, 227] width 31 height 12
click at [870, 159] on span "Last 30 Days" at bounding box center [876, 163] width 41 height 8
click at [877, 307] on button "All" at bounding box center [877, 312] width 68 height 19
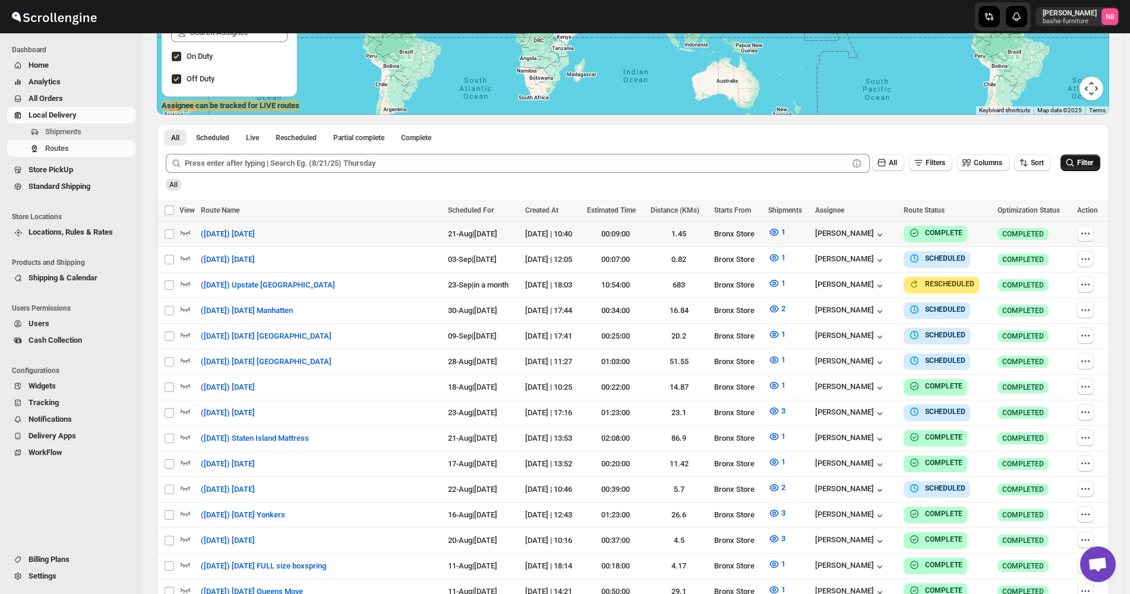
click at [1074, 155] on button "Filter" at bounding box center [1080, 162] width 40 height 17
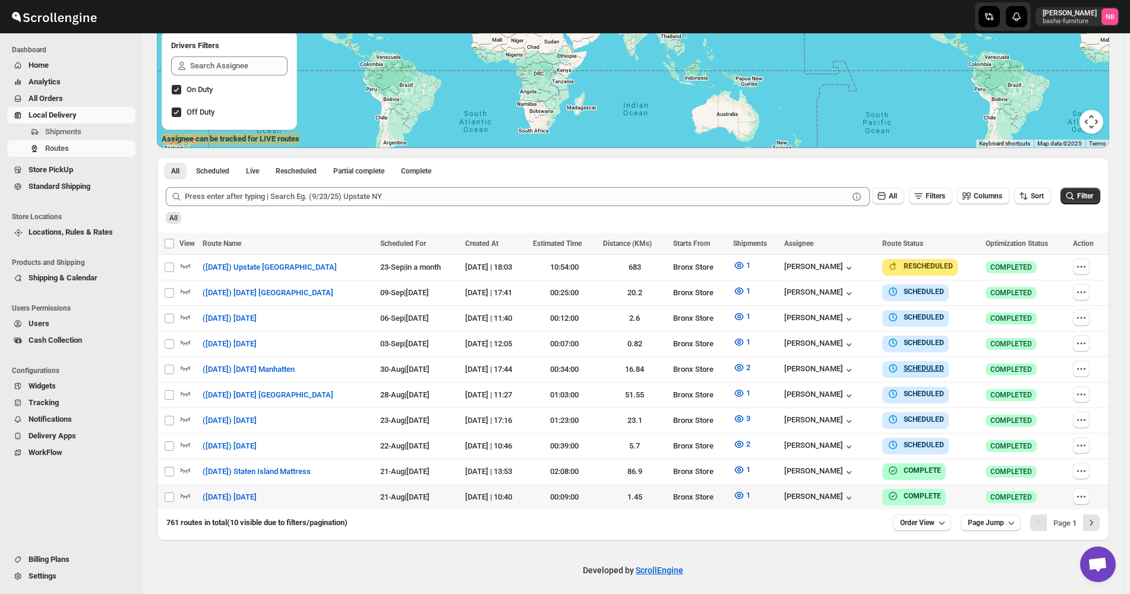
scroll to position [0, 0]
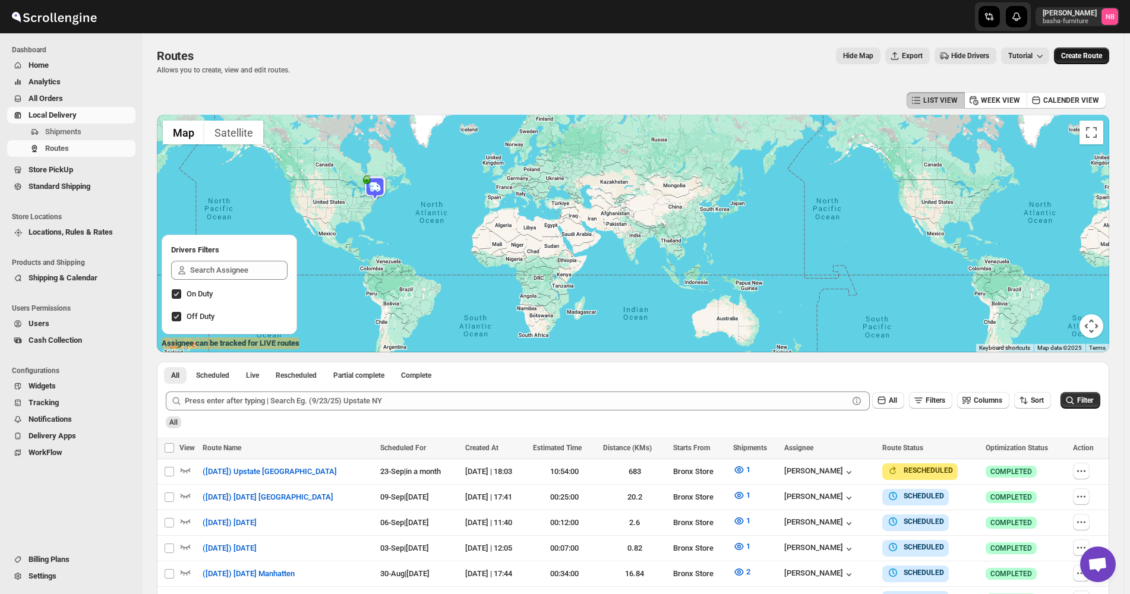
click at [1079, 56] on span "Create Route" at bounding box center [1081, 56] width 41 height 10
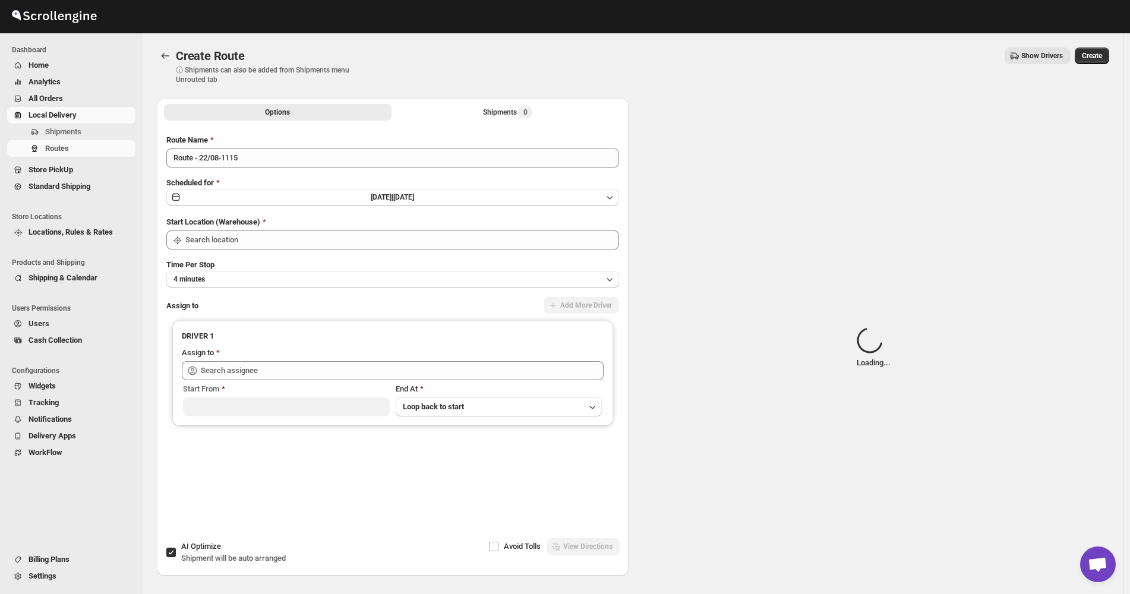
type input "Not Available"
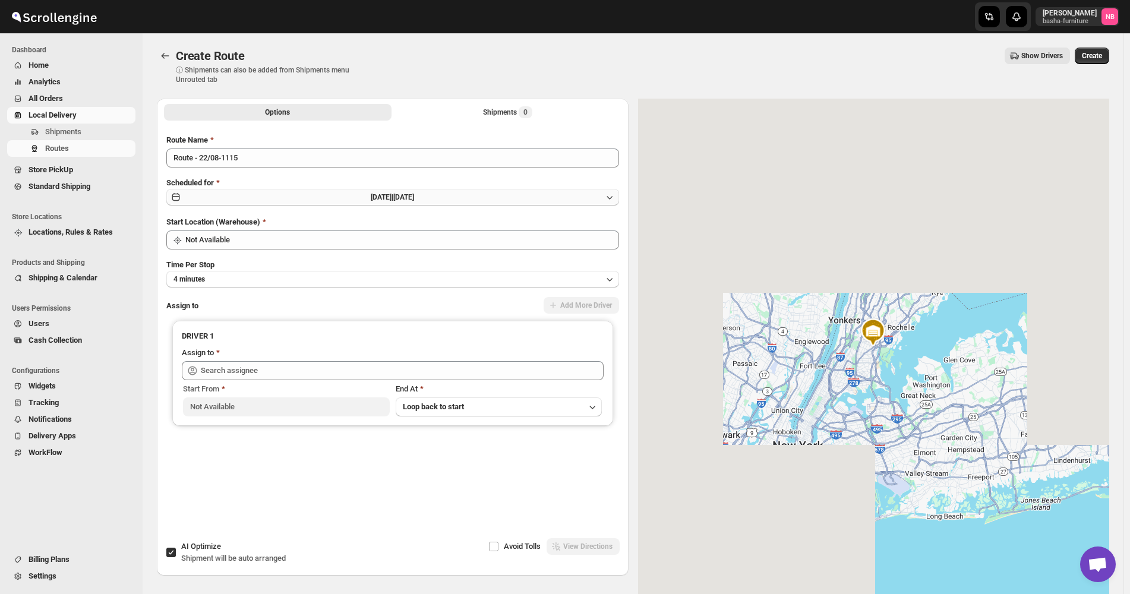
click at [510, 202] on button "Fri Aug 22 2025 | Today" at bounding box center [392, 197] width 453 height 17
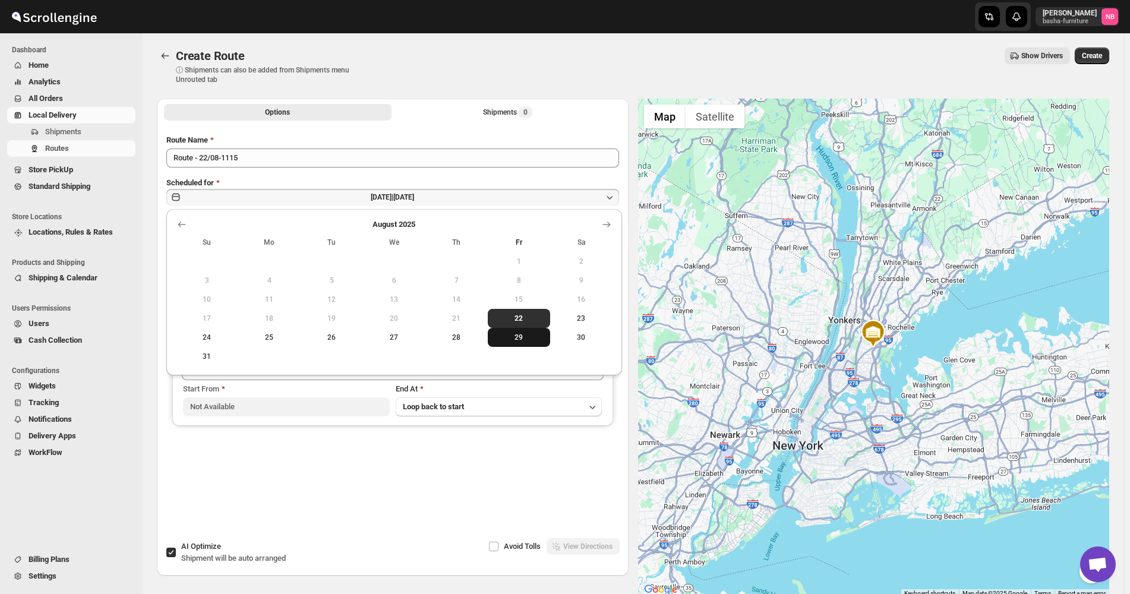
click at [517, 337] on span "29" at bounding box center [518, 338] width 53 height 10
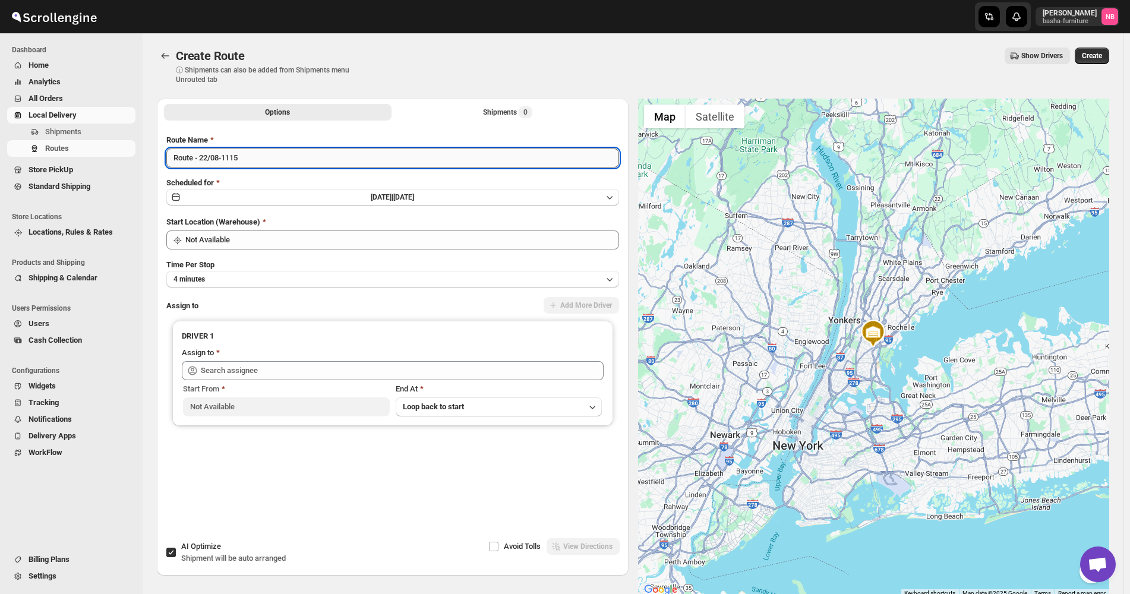
click at [365, 166] on input "Route - 22/08-1115" at bounding box center [392, 157] width 453 height 19
type input "(8/29/25) Friday"
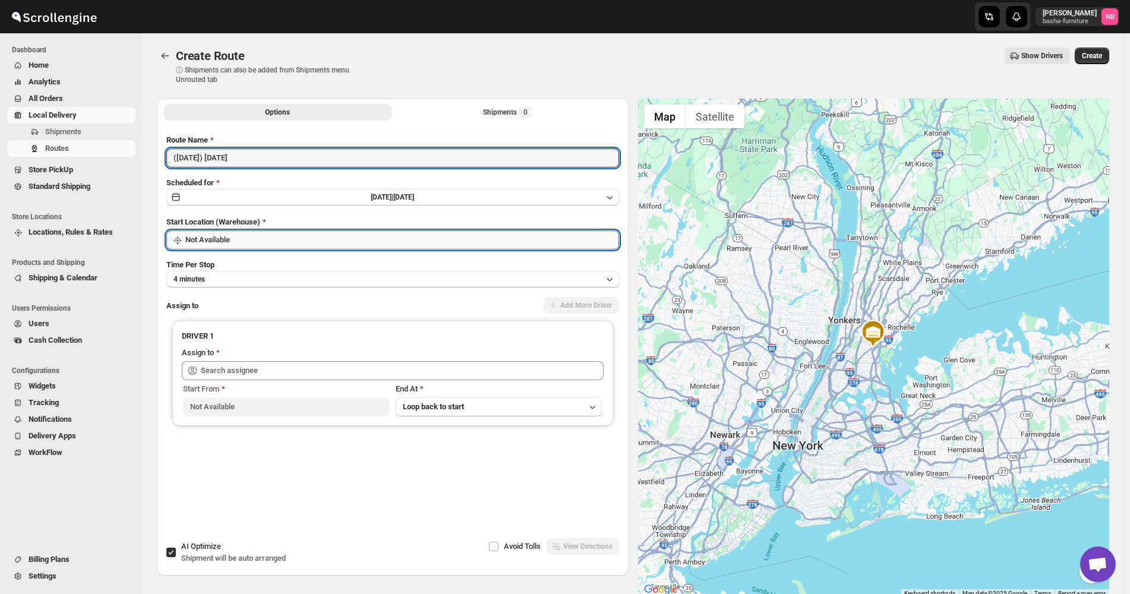
click at [346, 238] on input "Not Available" at bounding box center [402, 239] width 434 height 19
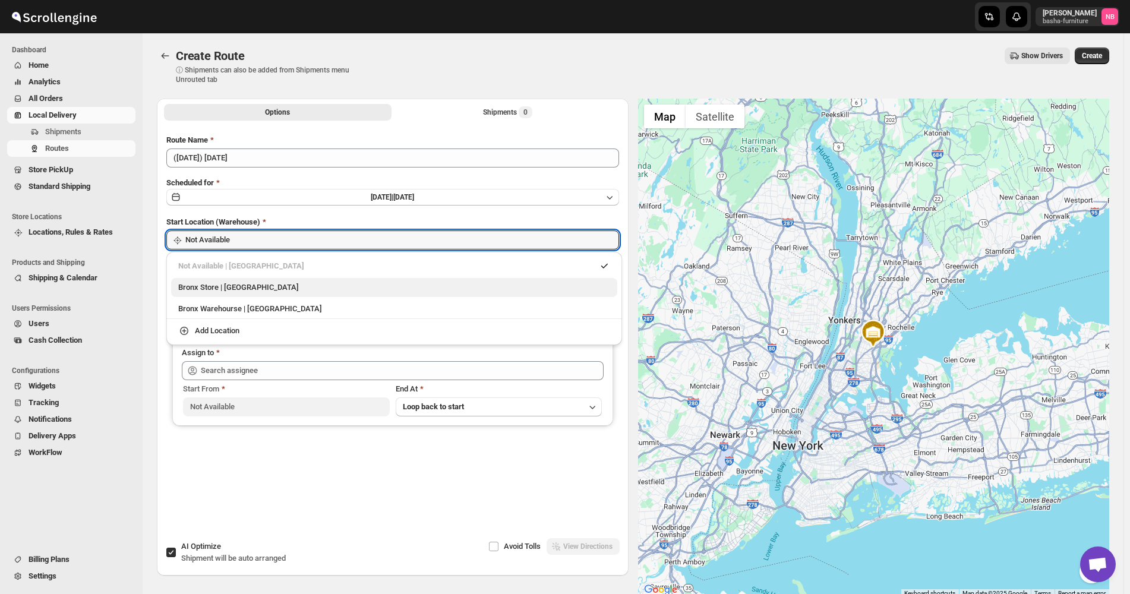
click at [312, 290] on div "Bronx Store | The Bronx" at bounding box center [394, 288] width 432 height 12
type input "Bronx Store"
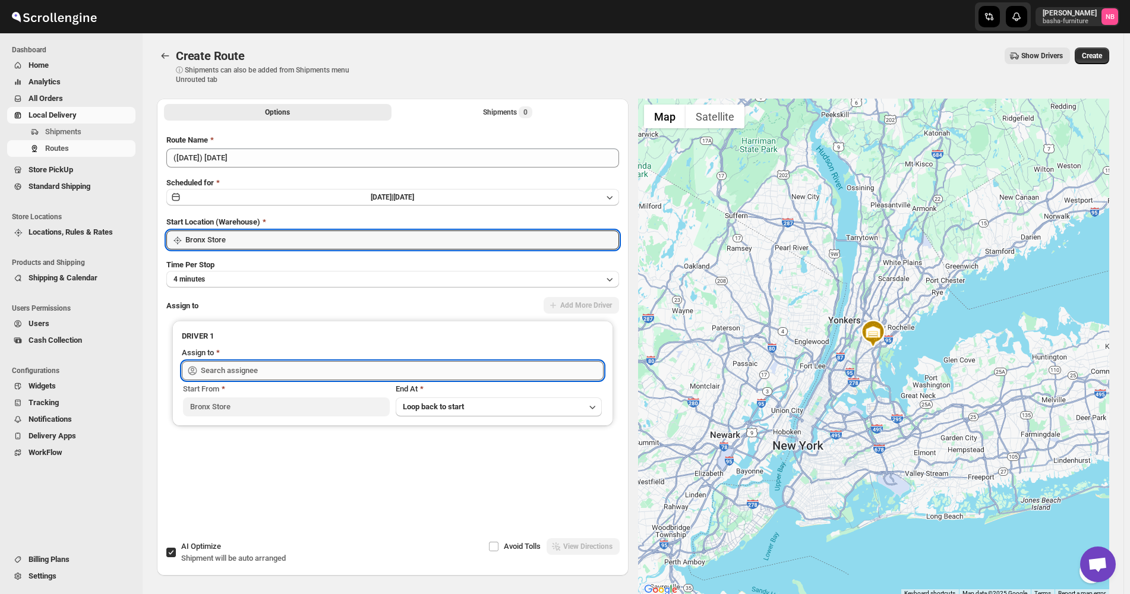
click at [299, 367] on input "text" at bounding box center [402, 370] width 403 height 19
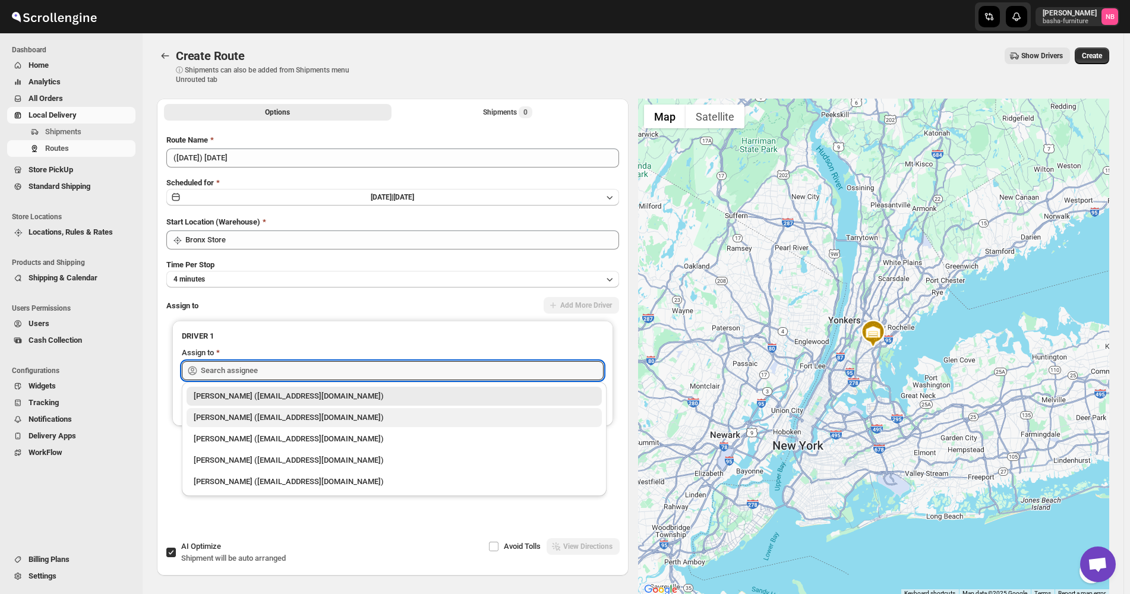
click at [272, 419] on div "[PERSON_NAME] ([EMAIL_ADDRESS][DOMAIN_NAME])" at bounding box center [394, 418] width 401 height 12
type input "[PERSON_NAME] ([EMAIL_ADDRESS][DOMAIN_NAME])"
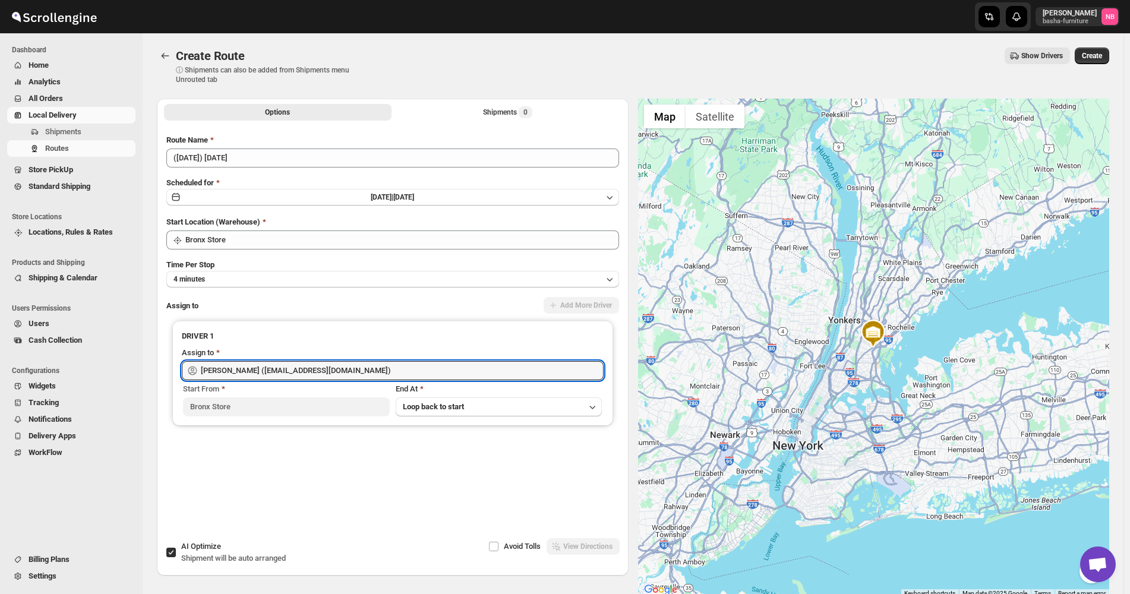
click at [497, 97] on div "Create Route. This page is ready Create Route ⓘ Shipments can also be added fro…" at bounding box center [633, 65] width 952 height 65
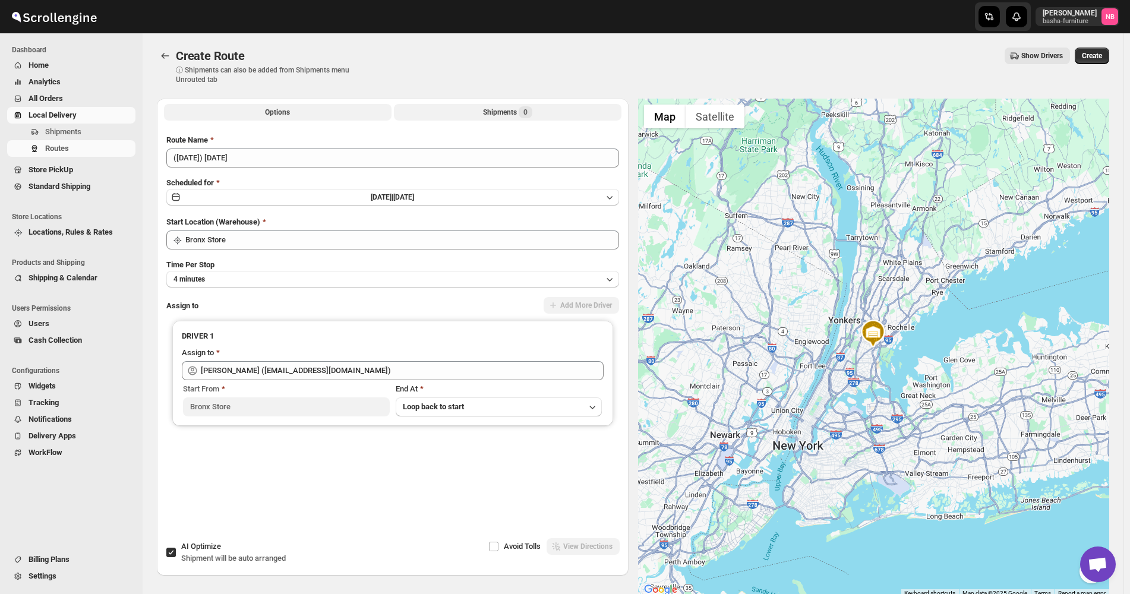
click at [483, 114] on button "Shipments 0" at bounding box center [507, 112] width 227 height 17
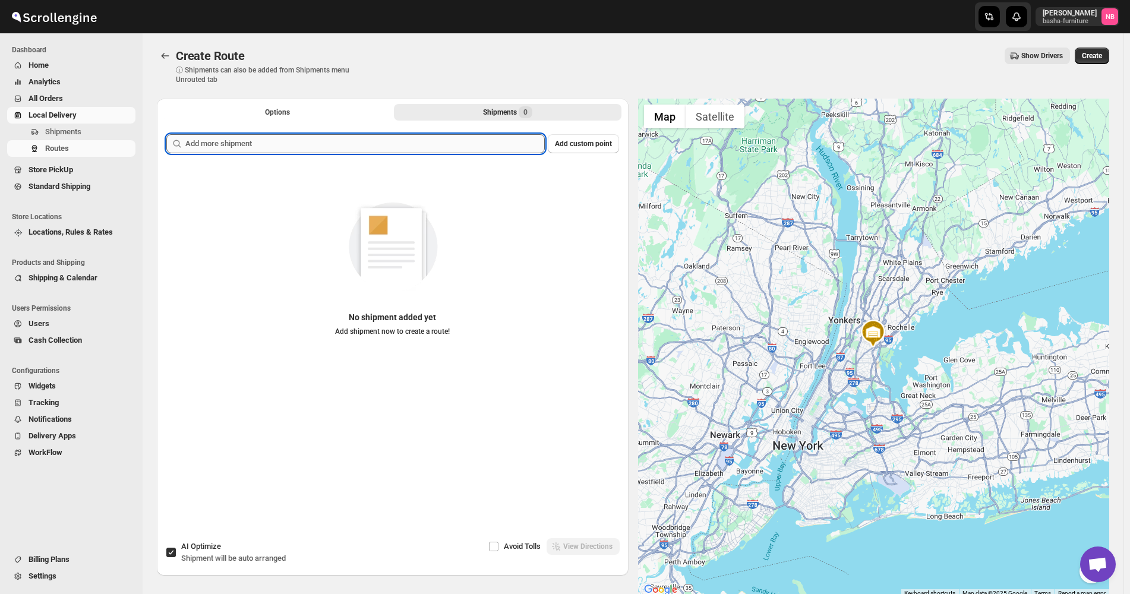
click at [460, 146] on input "text" at bounding box center [364, 143] width 359 height 19
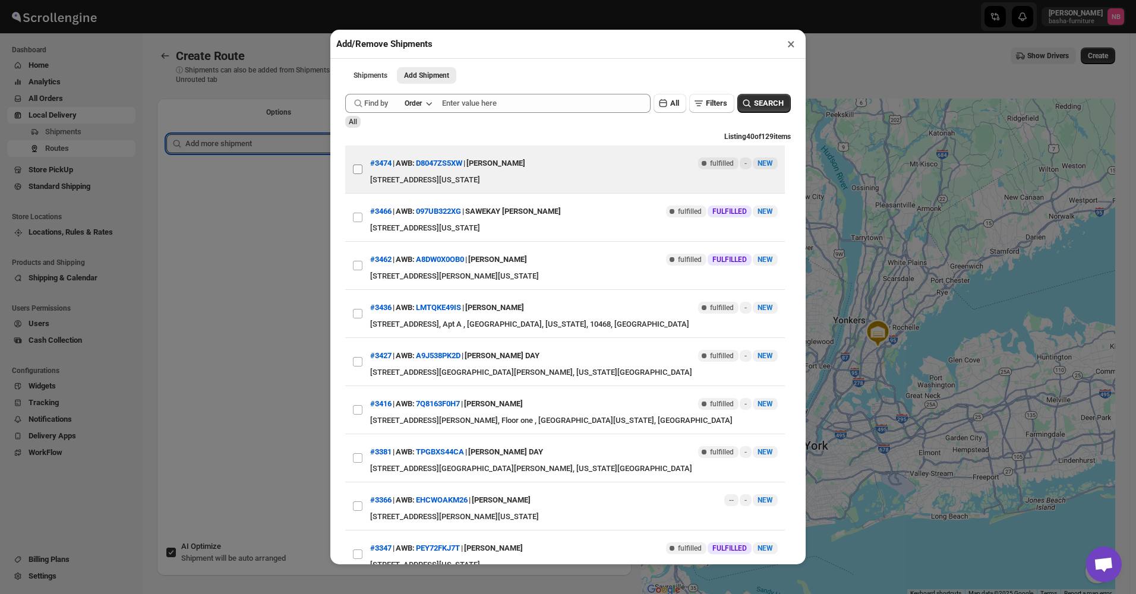
click at [355, 173] on input "View details for 68a88966fc41024ff29d0b1c" at bounding box center [358, 170] width 10 height 10
checkbox input "true"
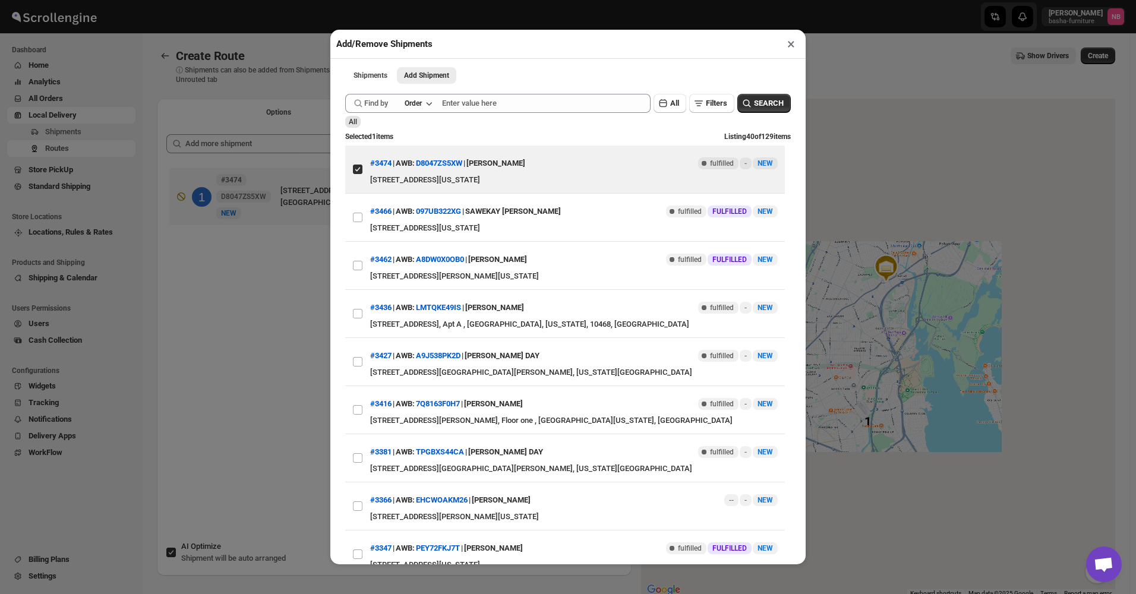
click at [272, 336] on div "Add/Remove Shipments × Shipments Add Shipment More views Shipments Add Shipment…" at bounding box center [568, 297] width 1136 height 594
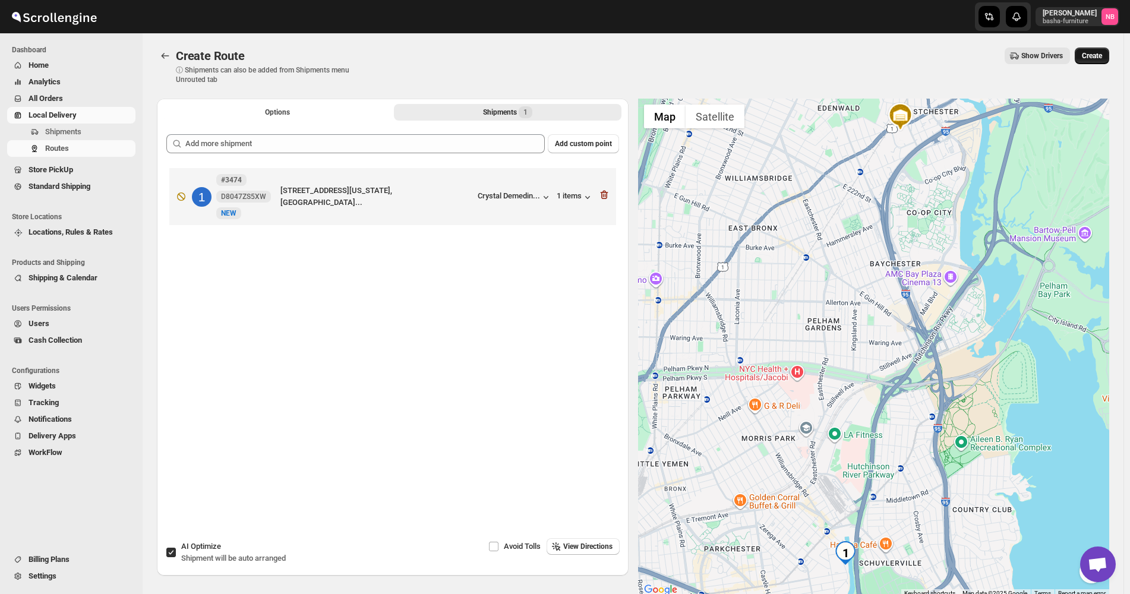
click at [1101, 57] on span "Create" at bounding box center [1092, 56] width 20 height 10
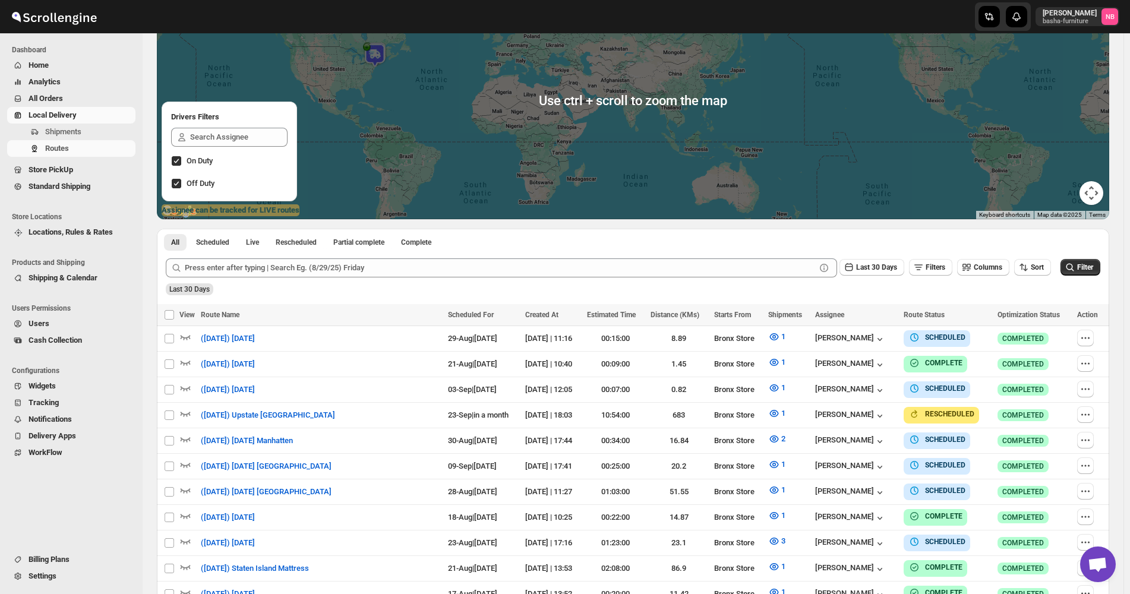
scroll to position [178, 0]
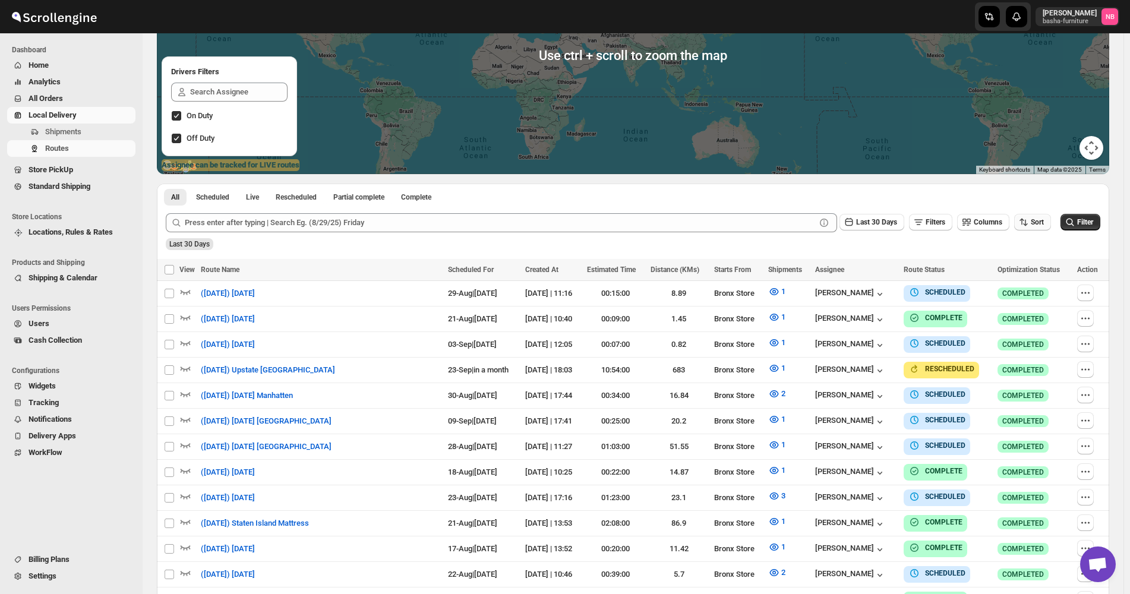
click at [1044, 225] on span "Sort" at bounding box center [1036, 222] width 13 height 8
click at [1038, 279] on button "Due Date" at bounding box center [1035, 286] width 72 height 19
click at [875, 227] on button "Last 30 Days" at bounding box center [871, 222] width 65 height 17
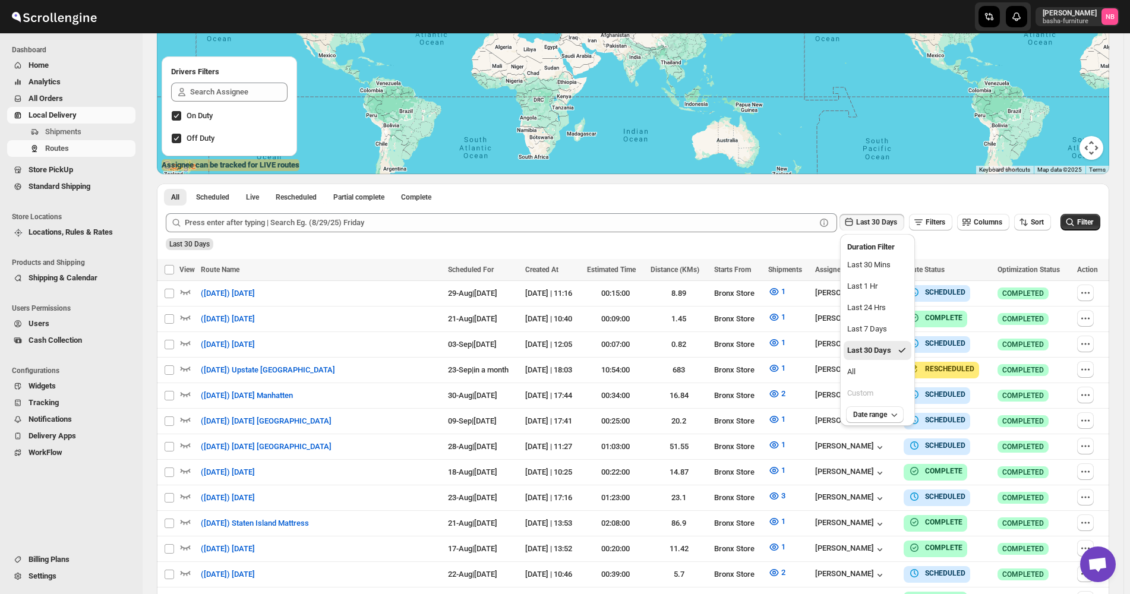
click at [879, 371] on button "All" at bounding box center [877, 371] width 68 height 19
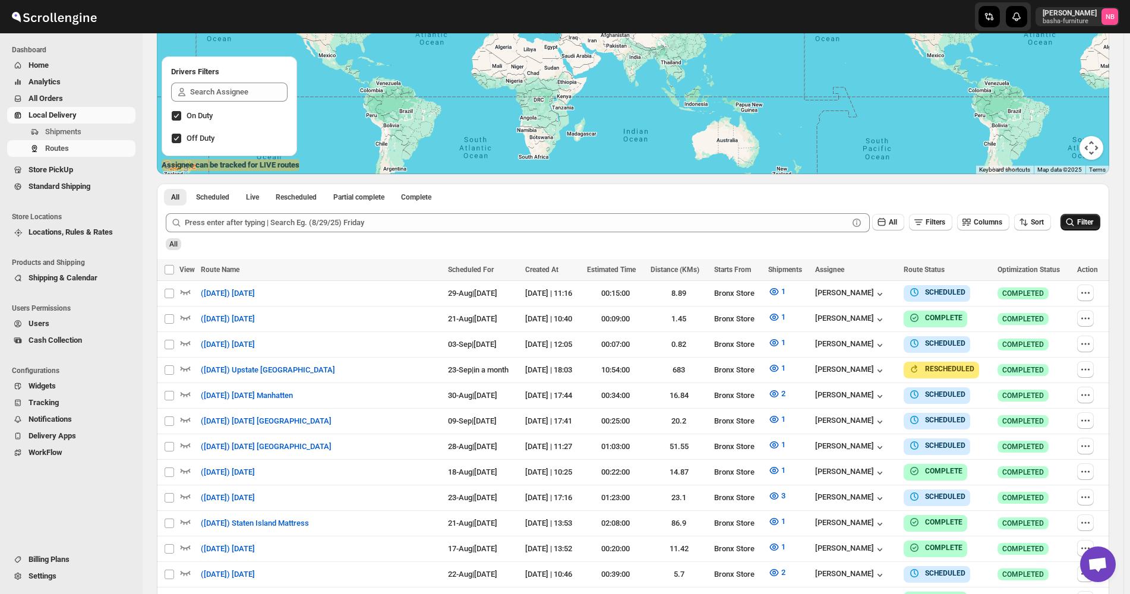
click at [1093, 223] on span "Filter" at bounding box center [1085, 222] width 16 height 8
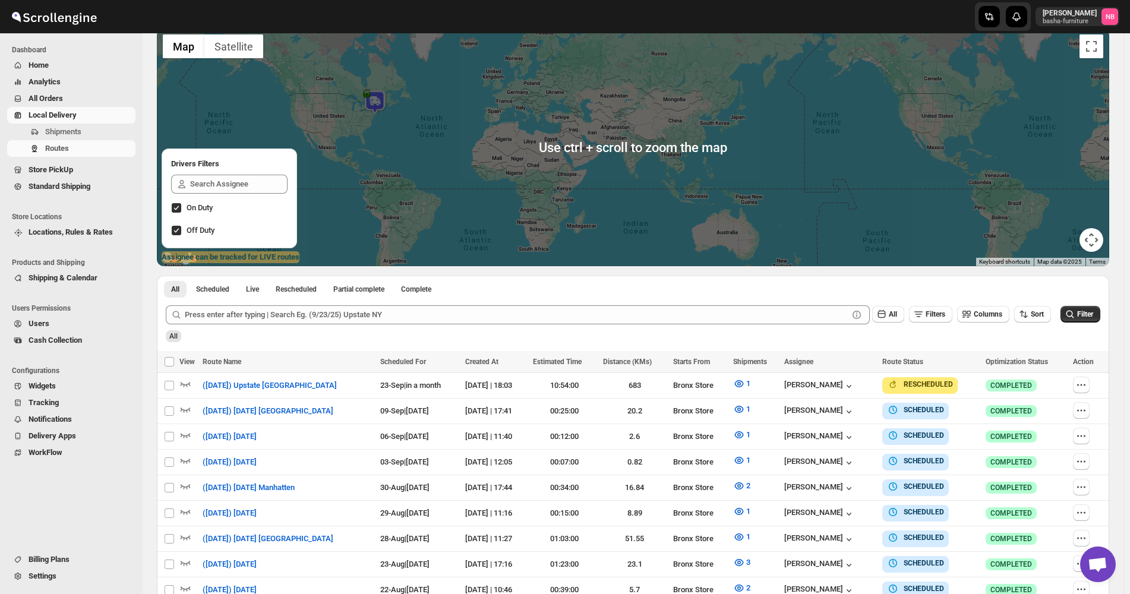
scroll to position [0, 0]
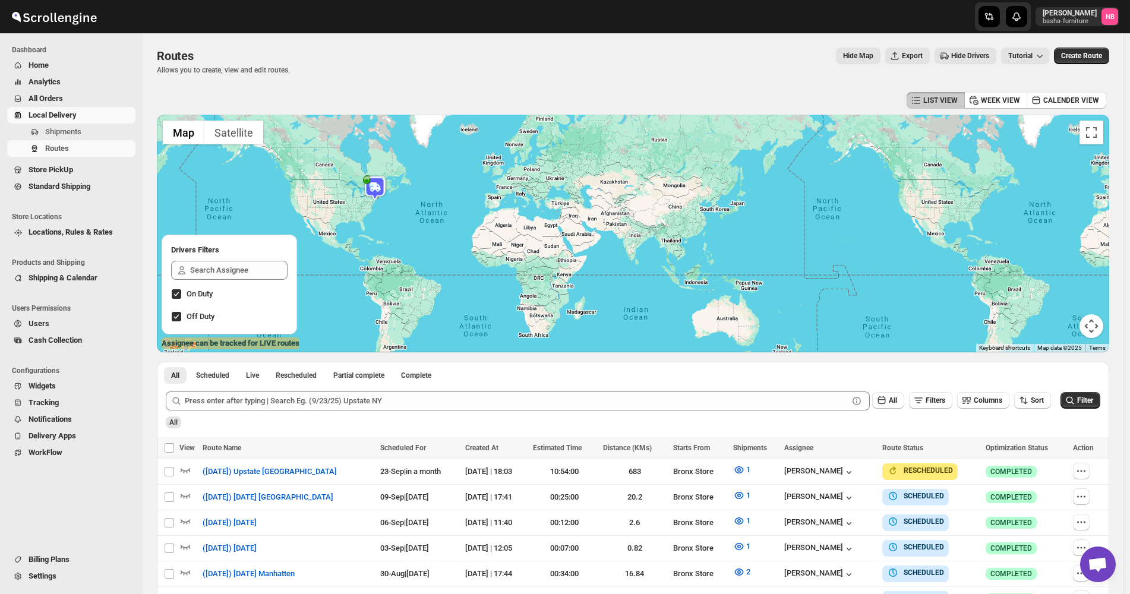
click at [342, 61] on div "Hide Map Export Hide Drivers Tutorial" at bounding box center [674, 56] width 750 height 17
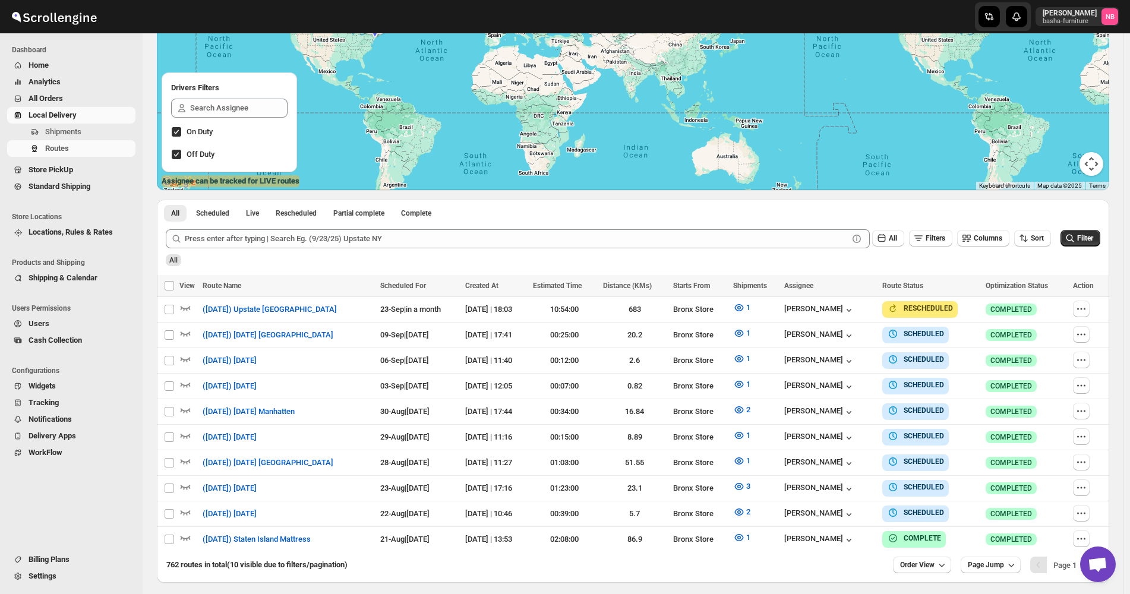
scroll to position [204, 0]
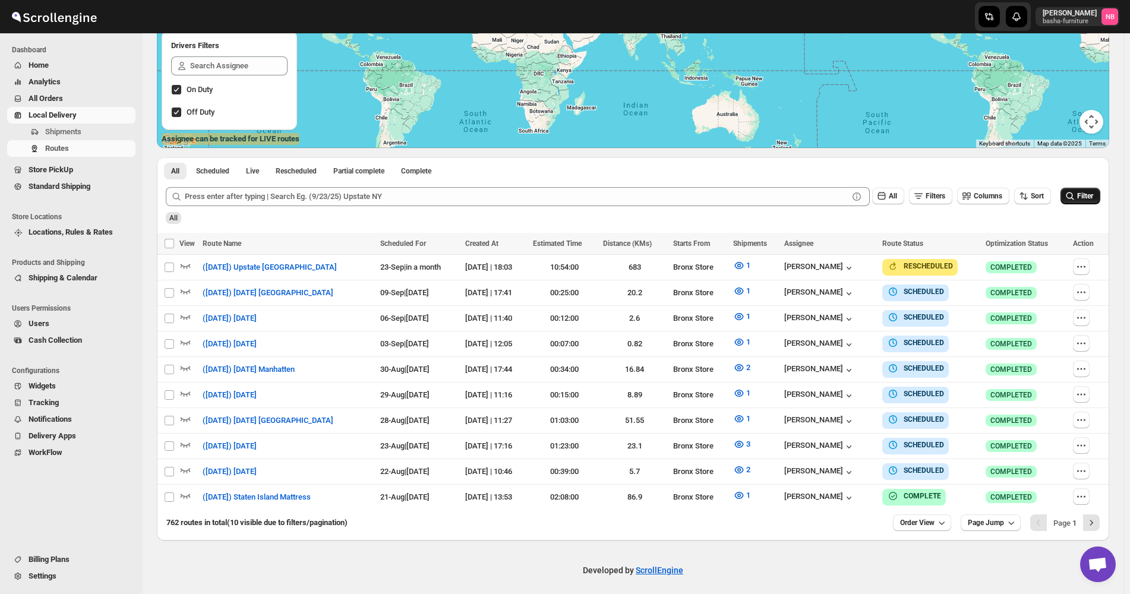
click at [1093, 198] on span "Filter" at bounding box center [1085, 196] width 16 height 8
